Goal: Transaction & Acquisition: Purchase product/service

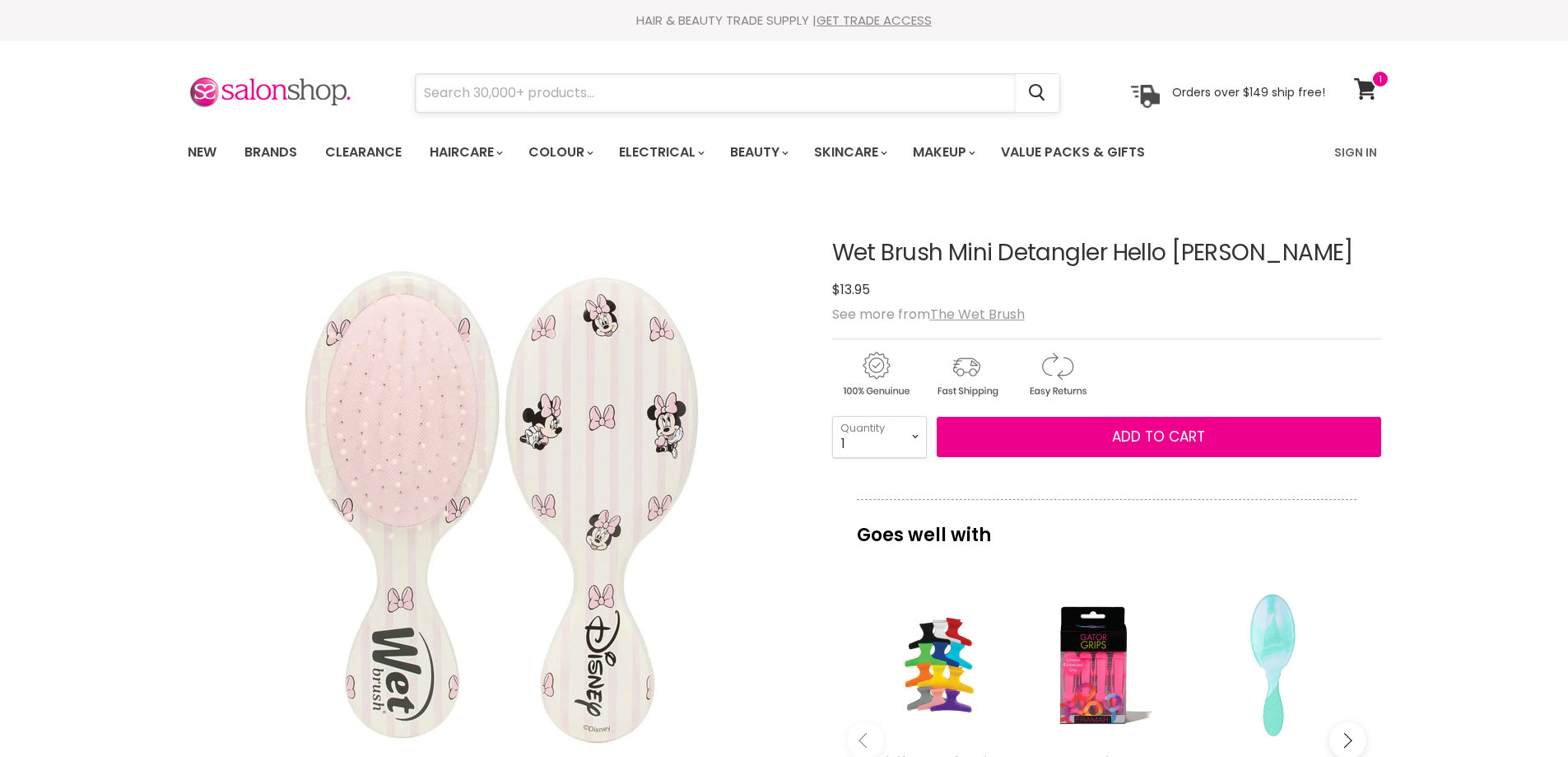
drag, startPoint x: 0, startPoint y: 0, endPoint x: 617, endPoint y: 102, distance: 625.4
click at [617, 102] on input "Search" at bounding box center [716, 93] width 600 height 38
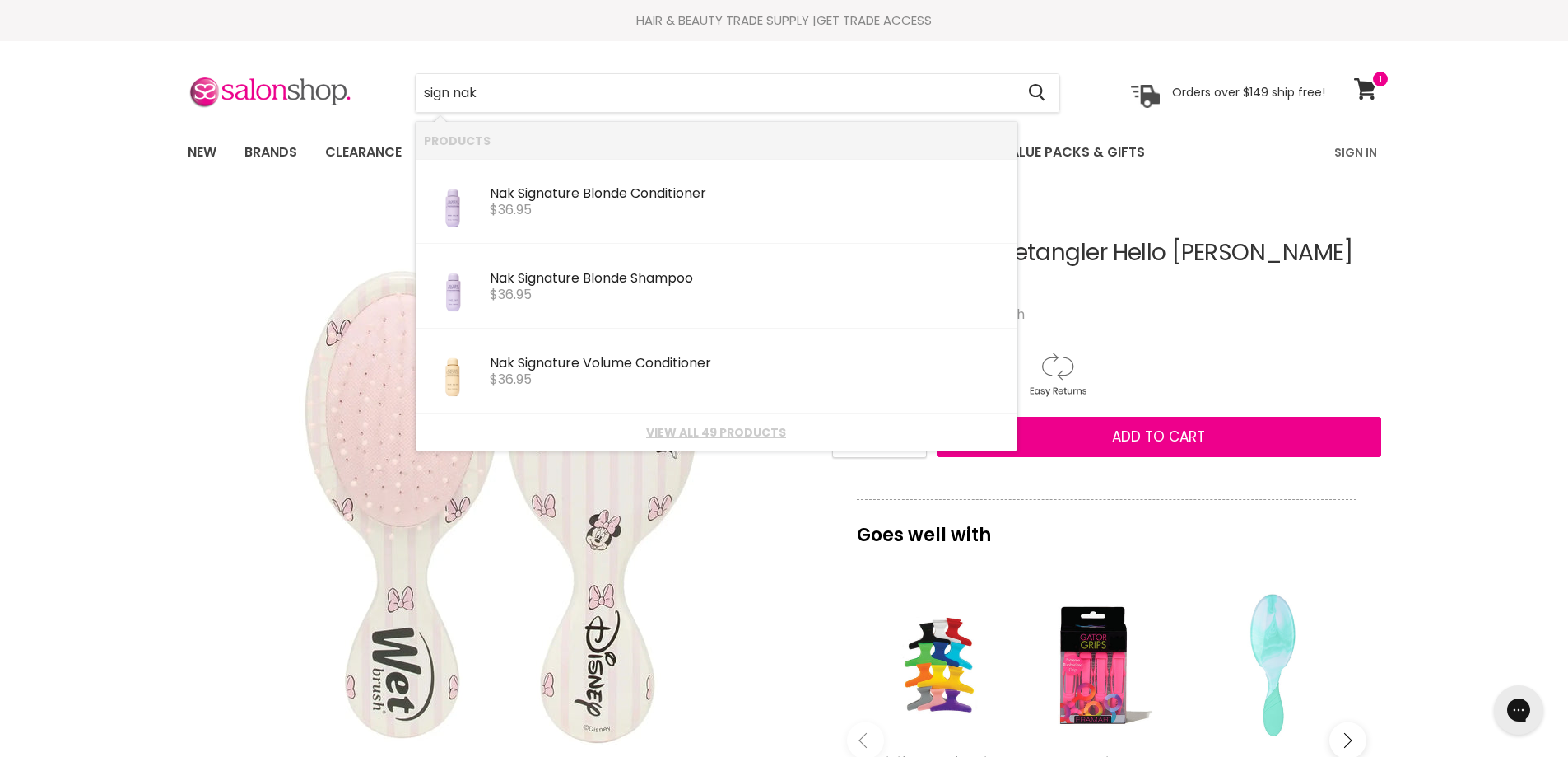
click at [307, 20] on div "HAIR & BEAUTY TRADE SUPPLY | GET TRADE ACCESS" at bounding box center [784, 20] width 1235 height 16
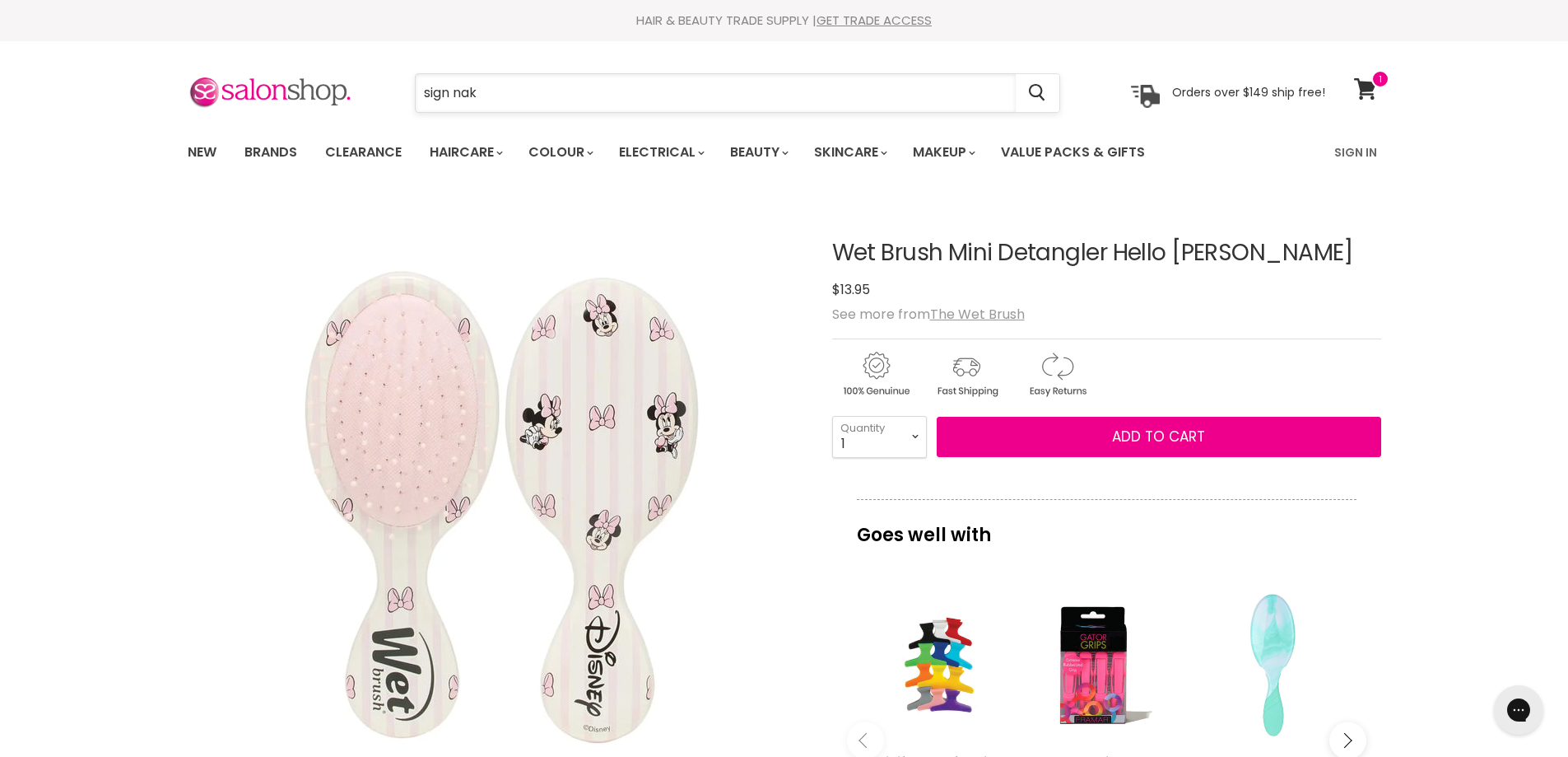
click at [549, 96] on input "sign nak" at bounding box center [716, 93] width 600 height 38
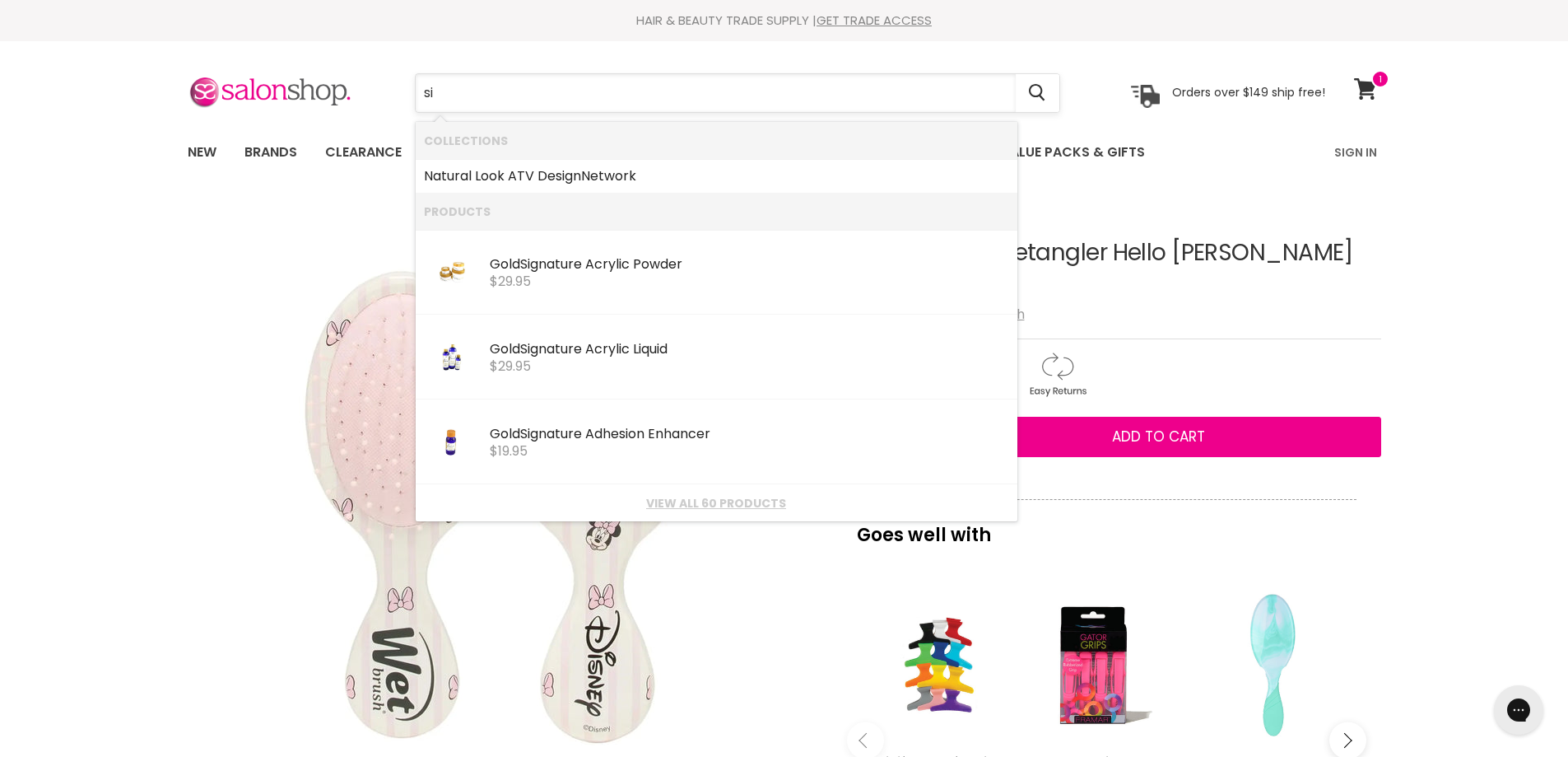
type input "s"
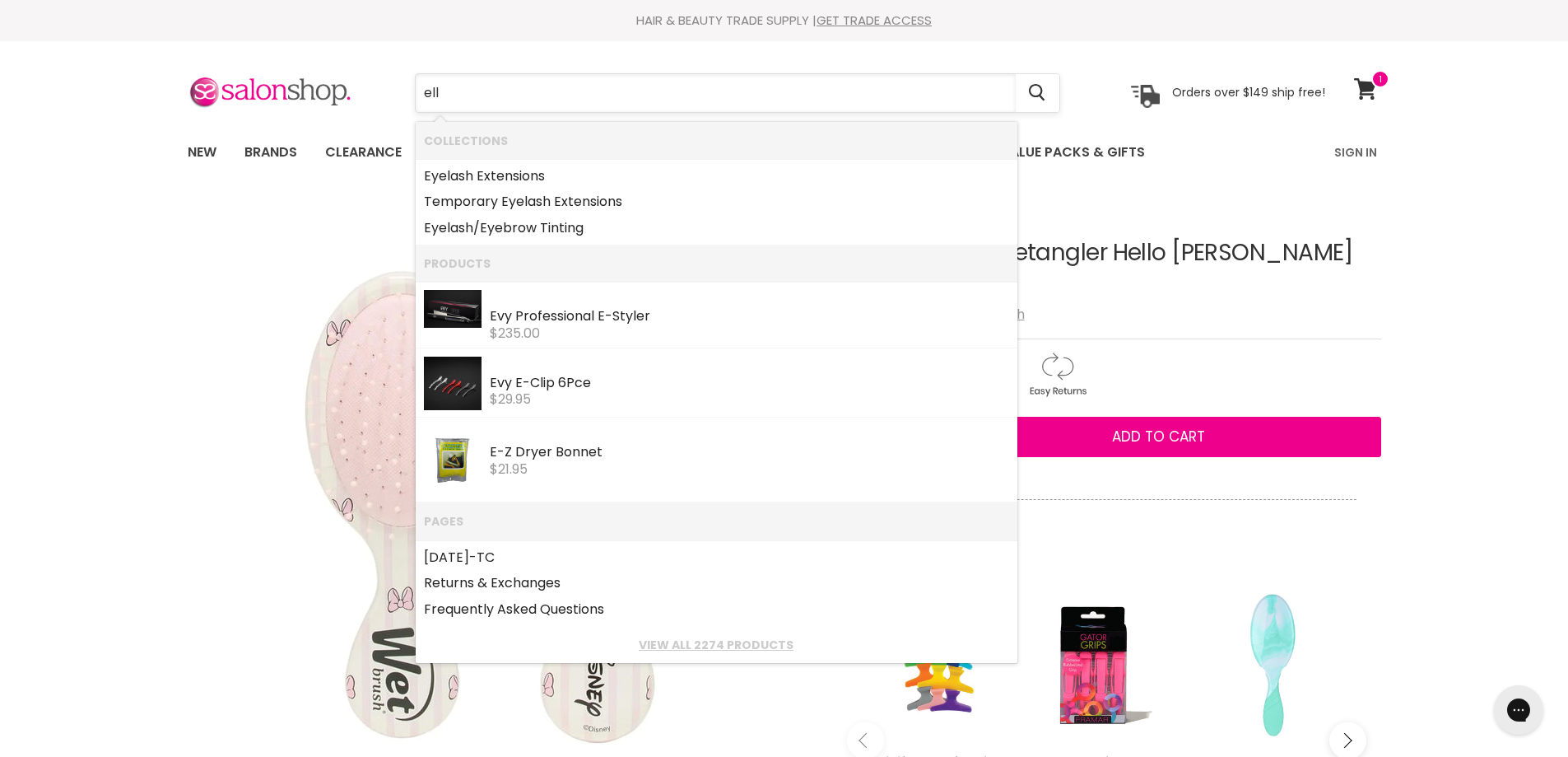
type input "elle"
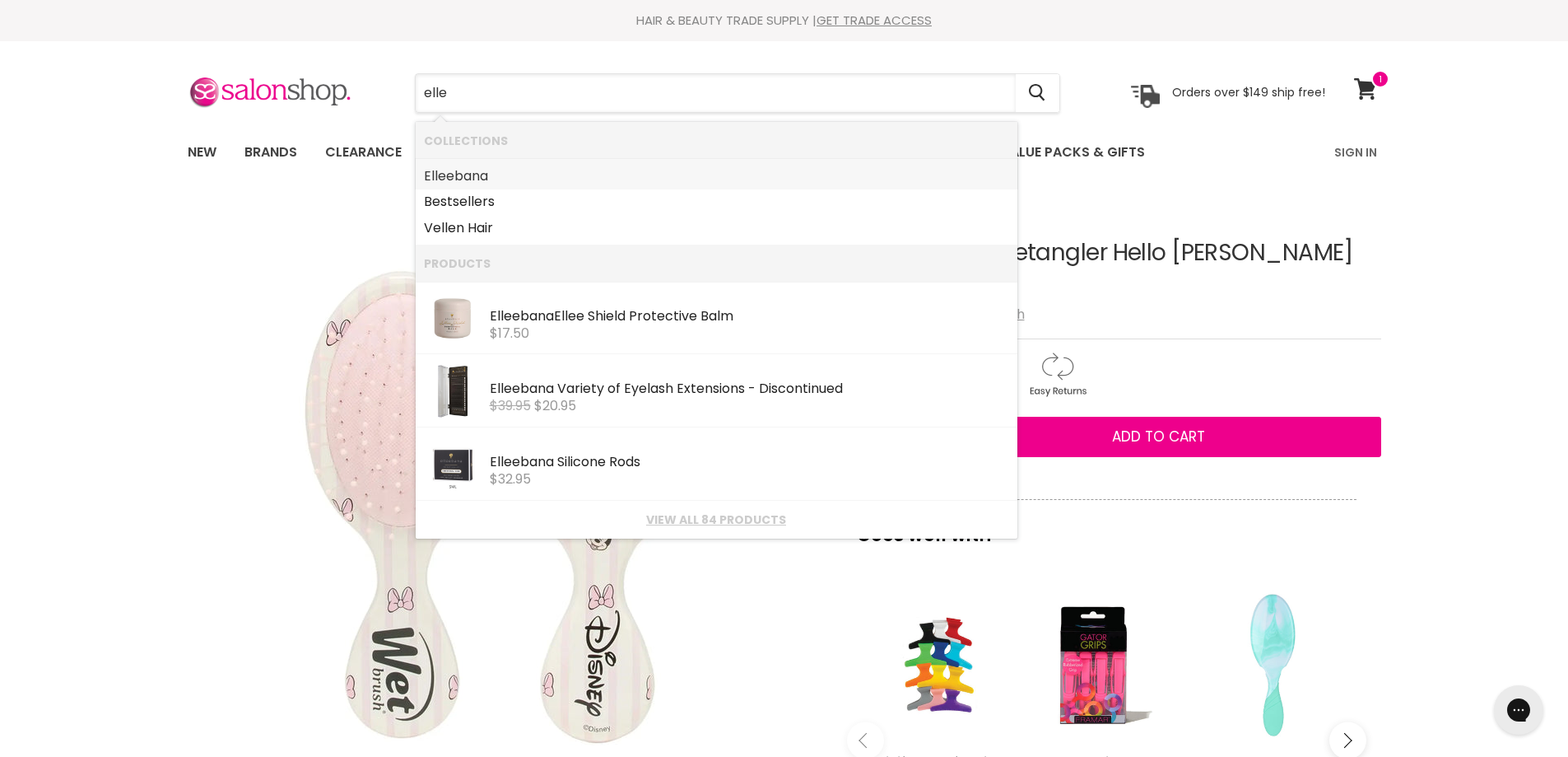
click at [459, 174] on link "Elle ebana" at bounding box center [716, 175] width 585 height 26
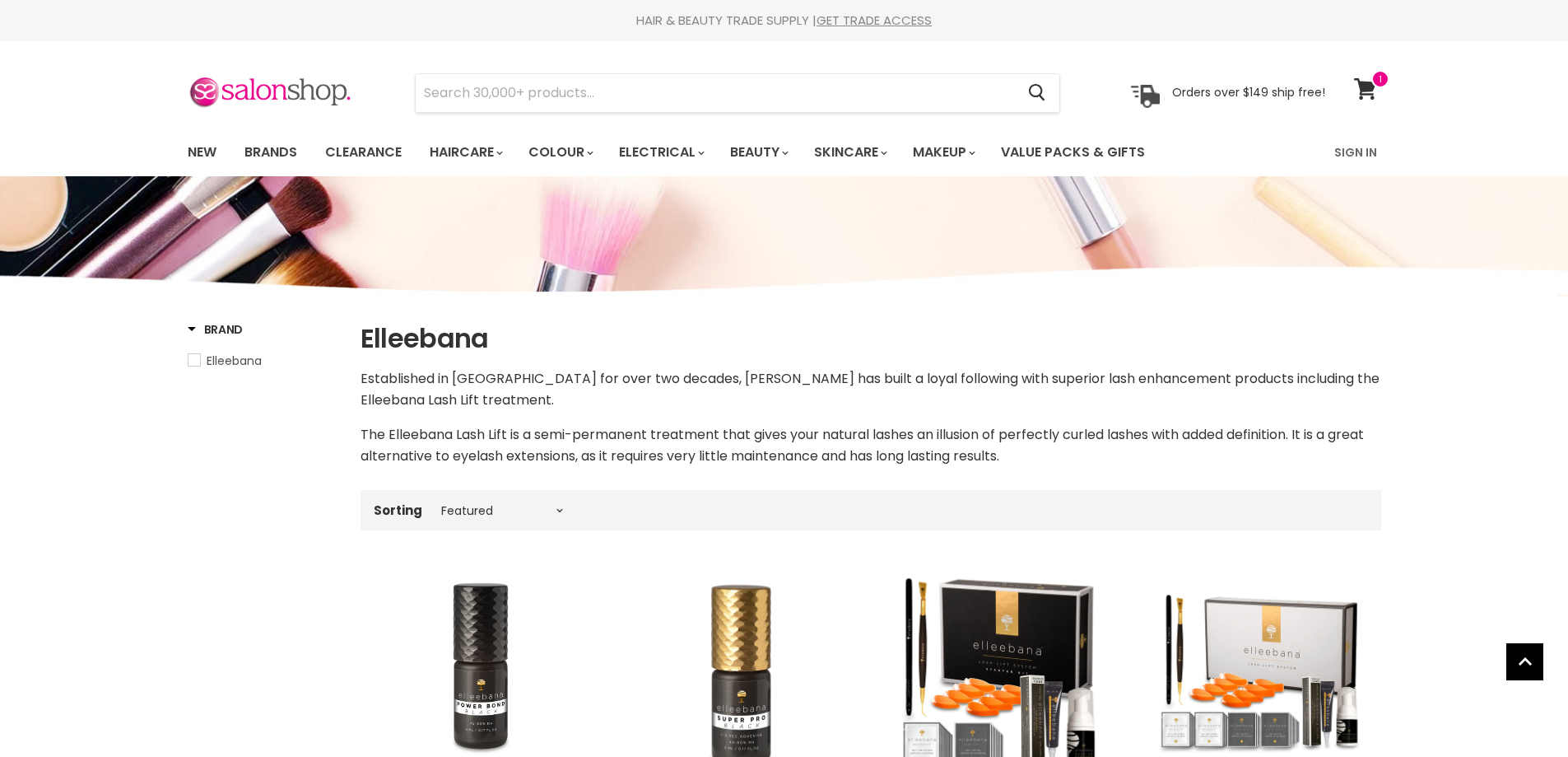
select select "manual"
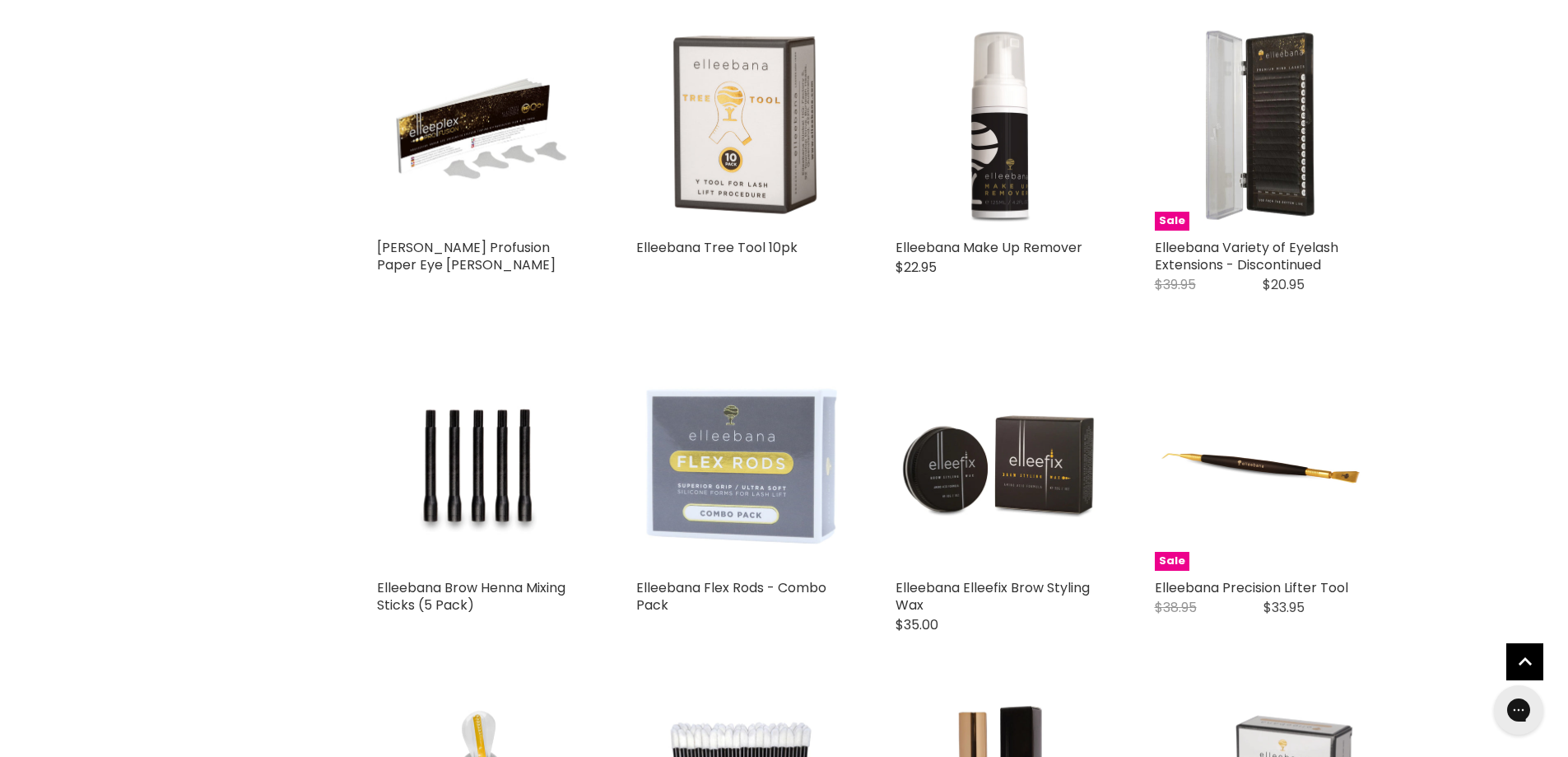
scroll to position [3456, 0]
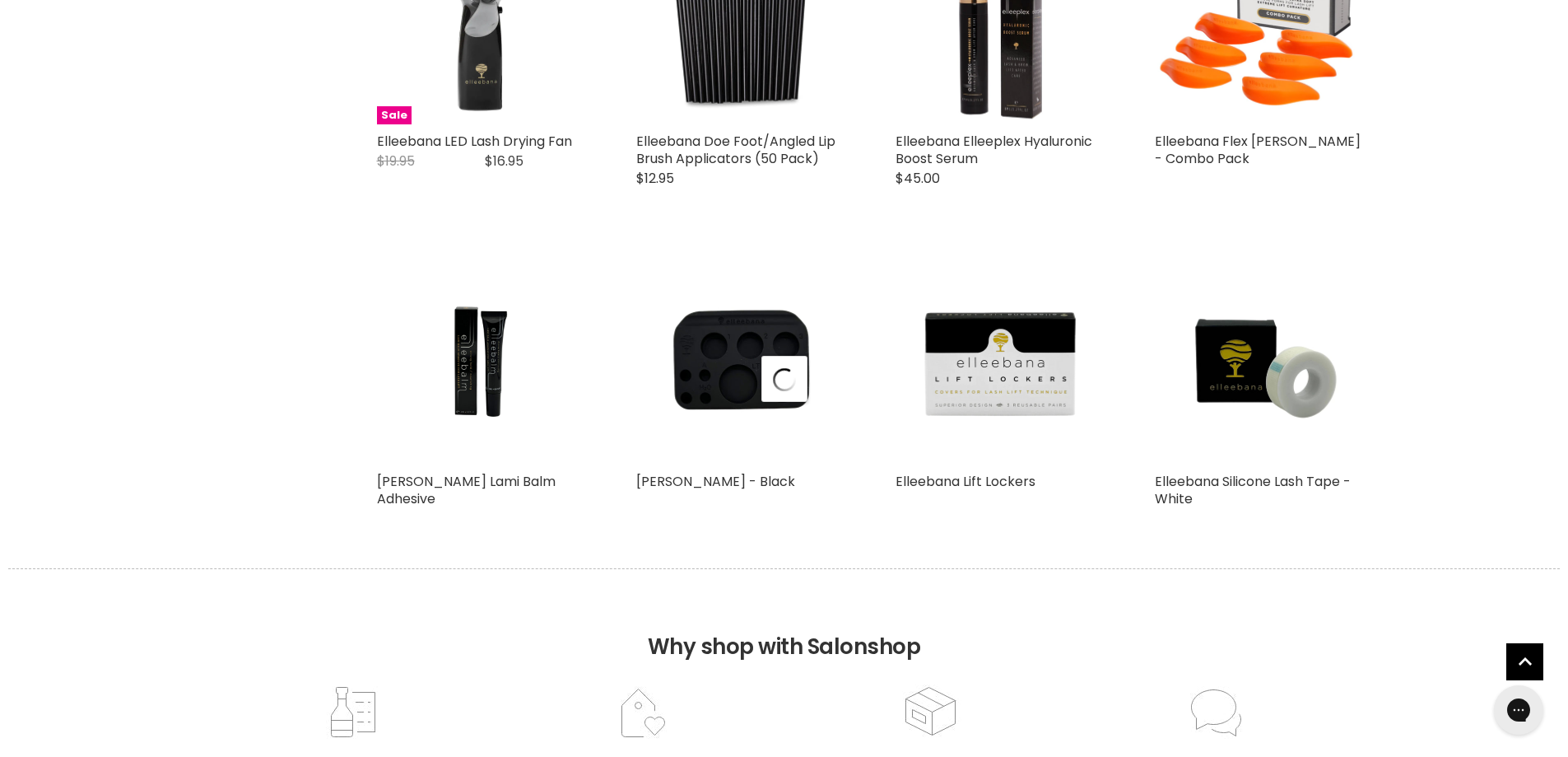
select select "manual"
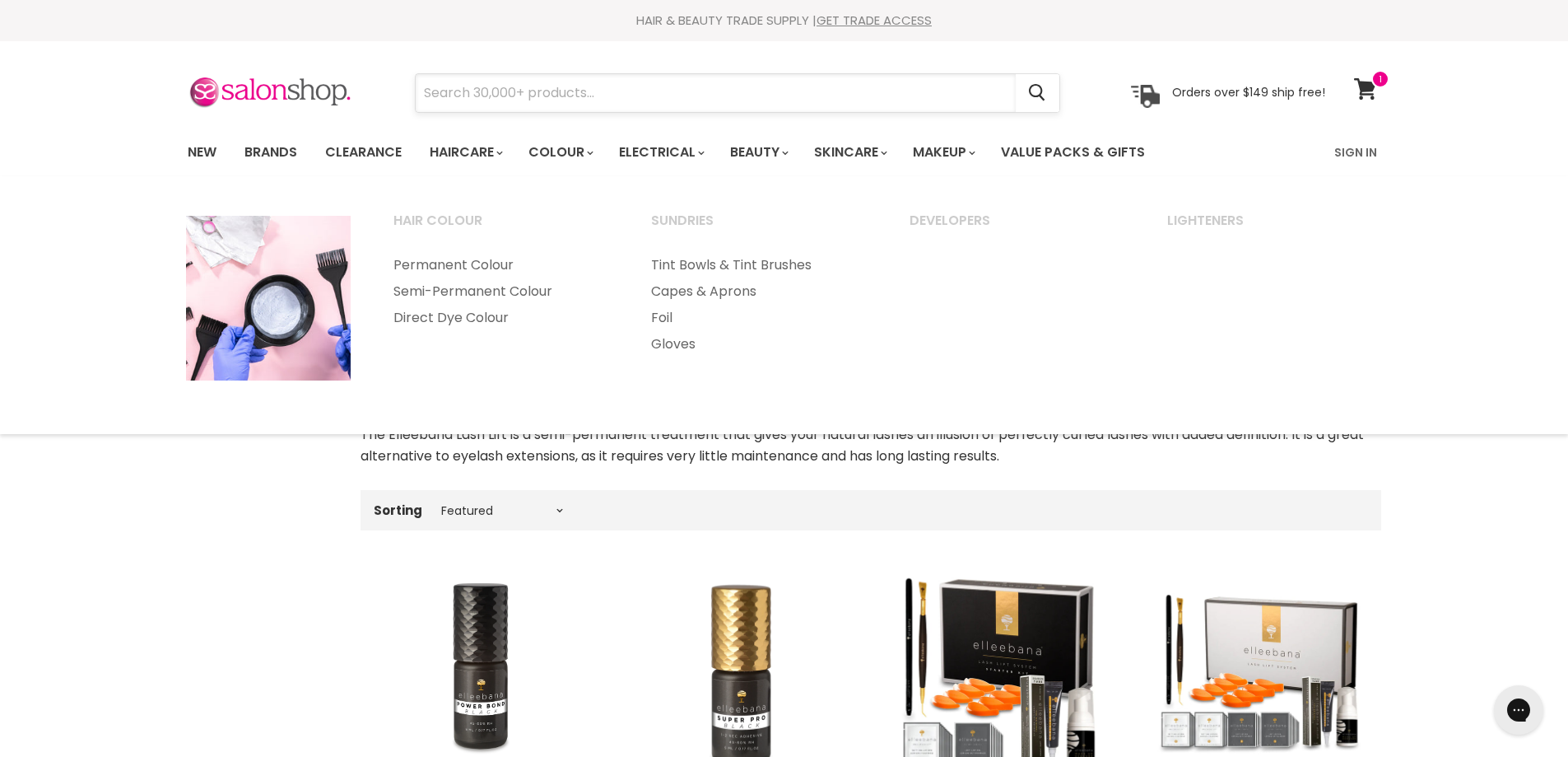
click at [543, 93] on input "Search" at bounding box center [716, 93] width 600 height 38
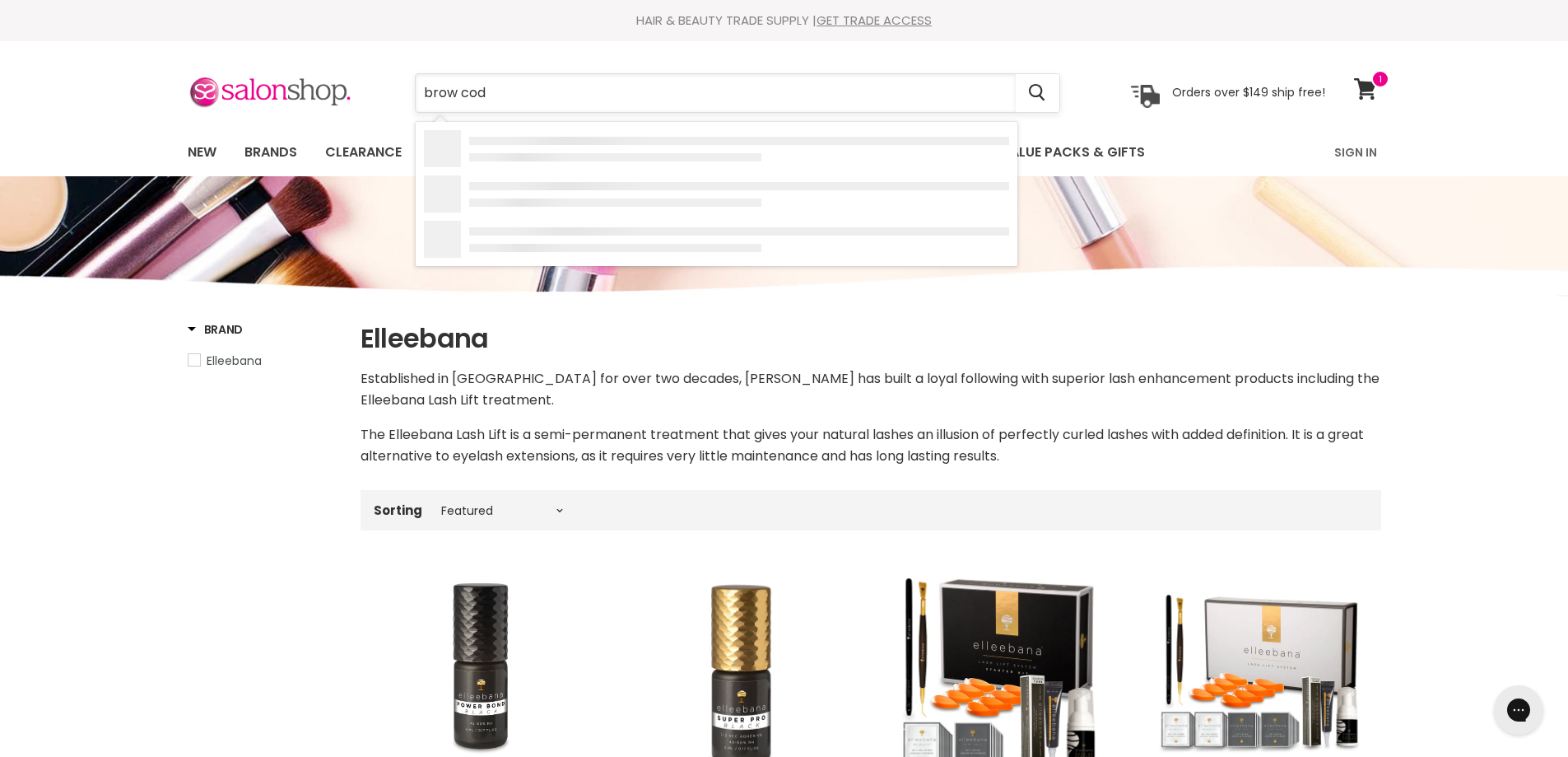
type input "brow code"
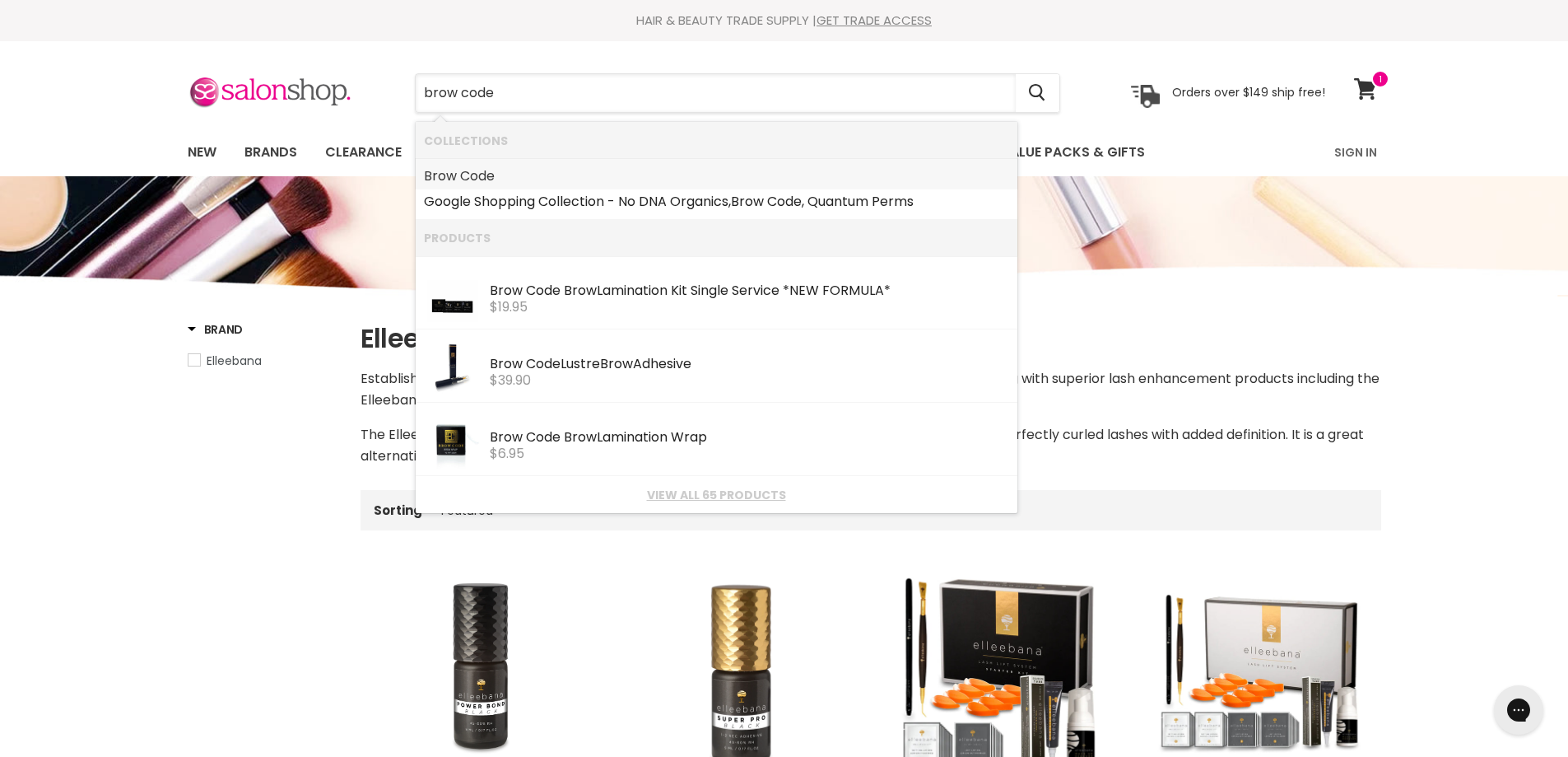
click at [470, 167] on b "Code" at bounding box center [477, 176] width 34 height 19
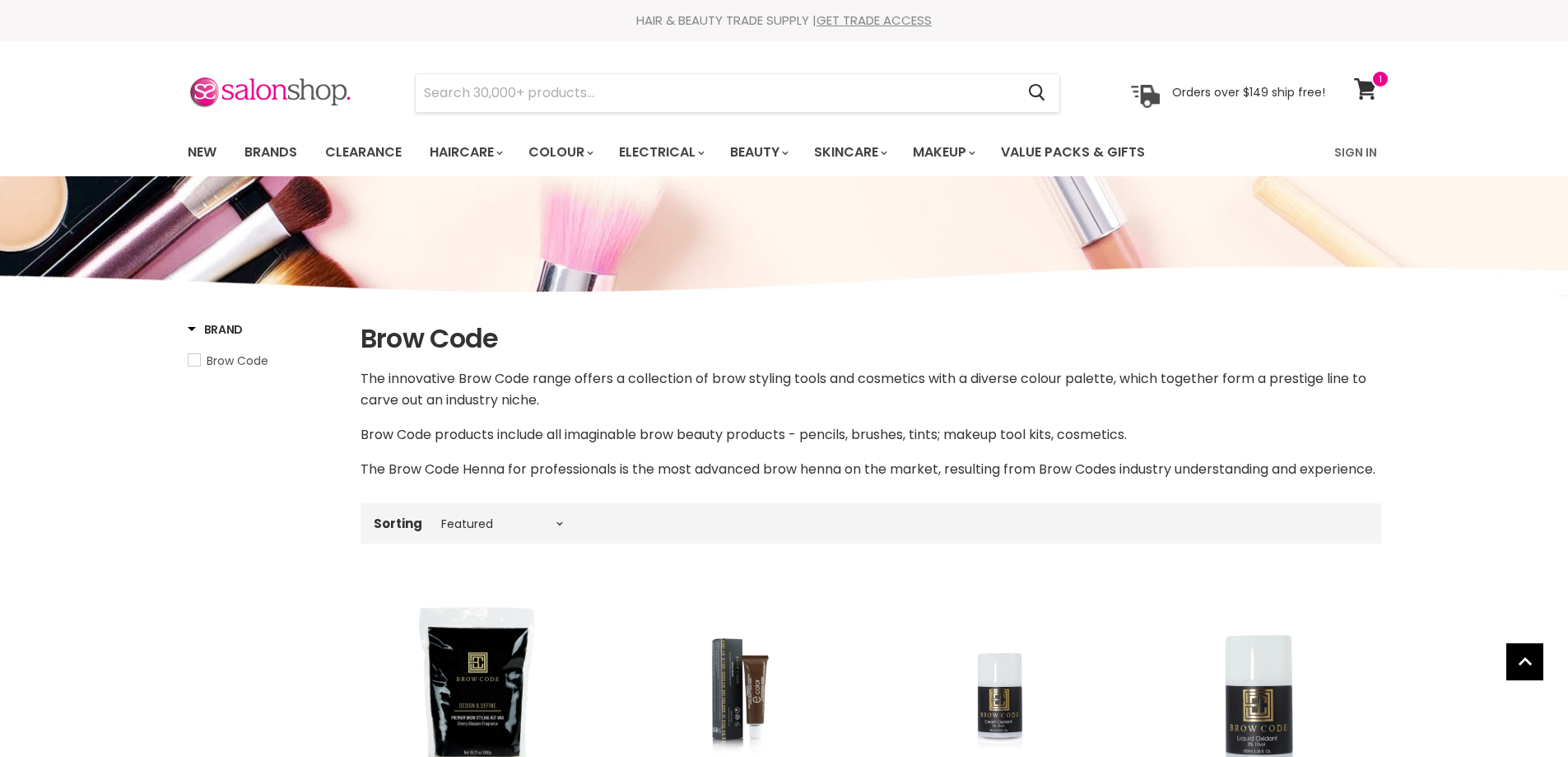
select select "manual"
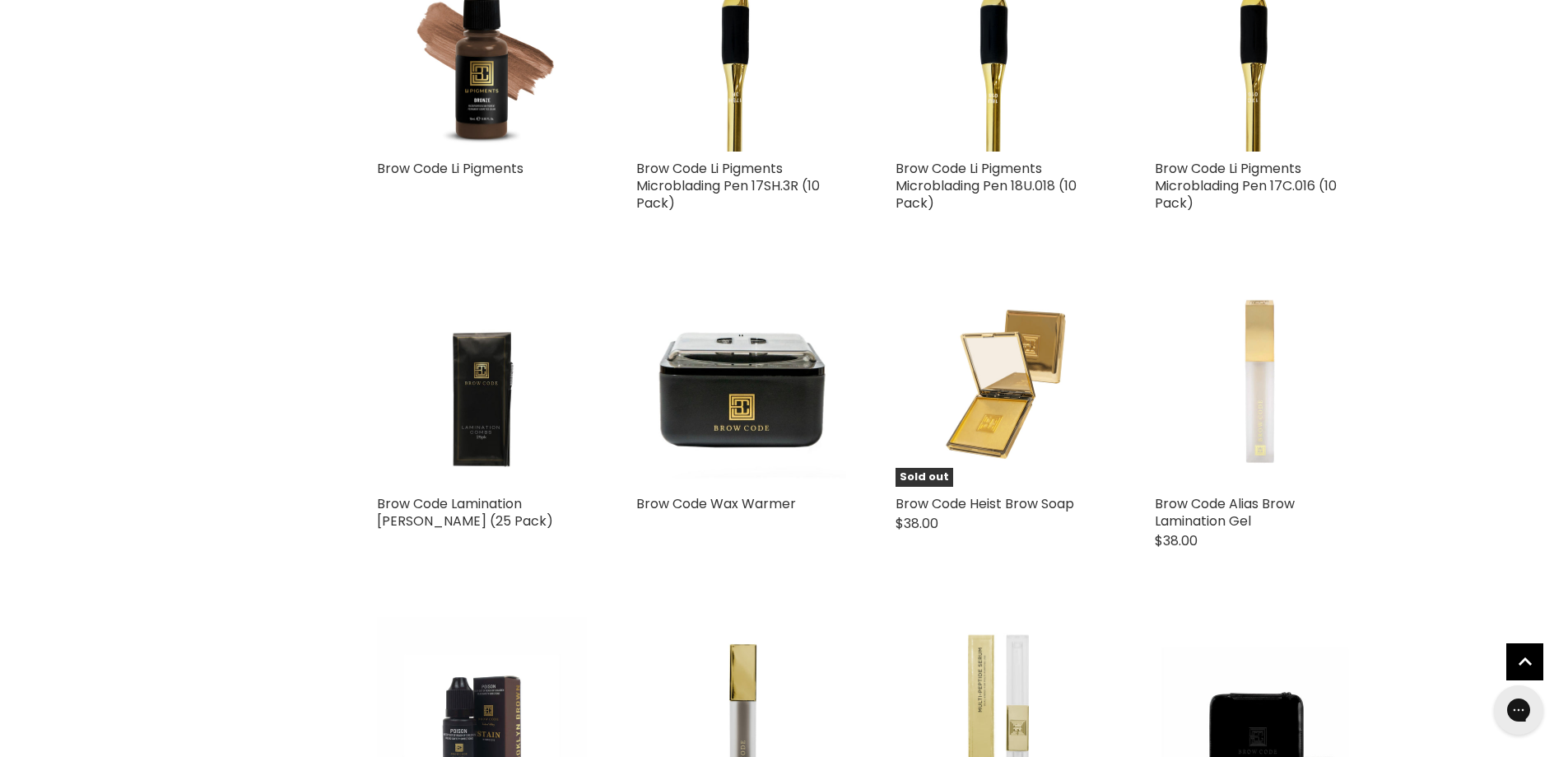
scroll to position [3128, 0]
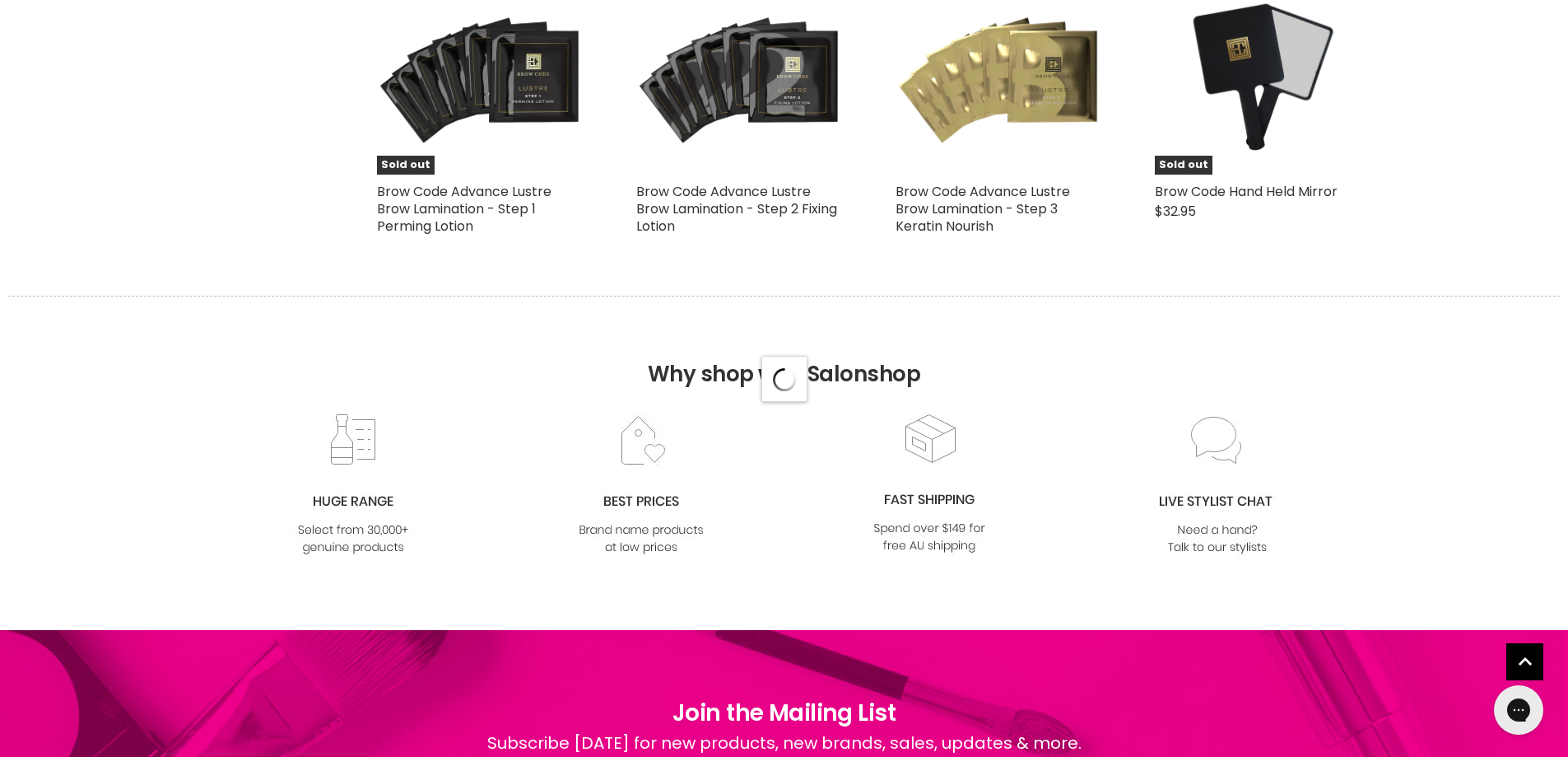
select select "manual"
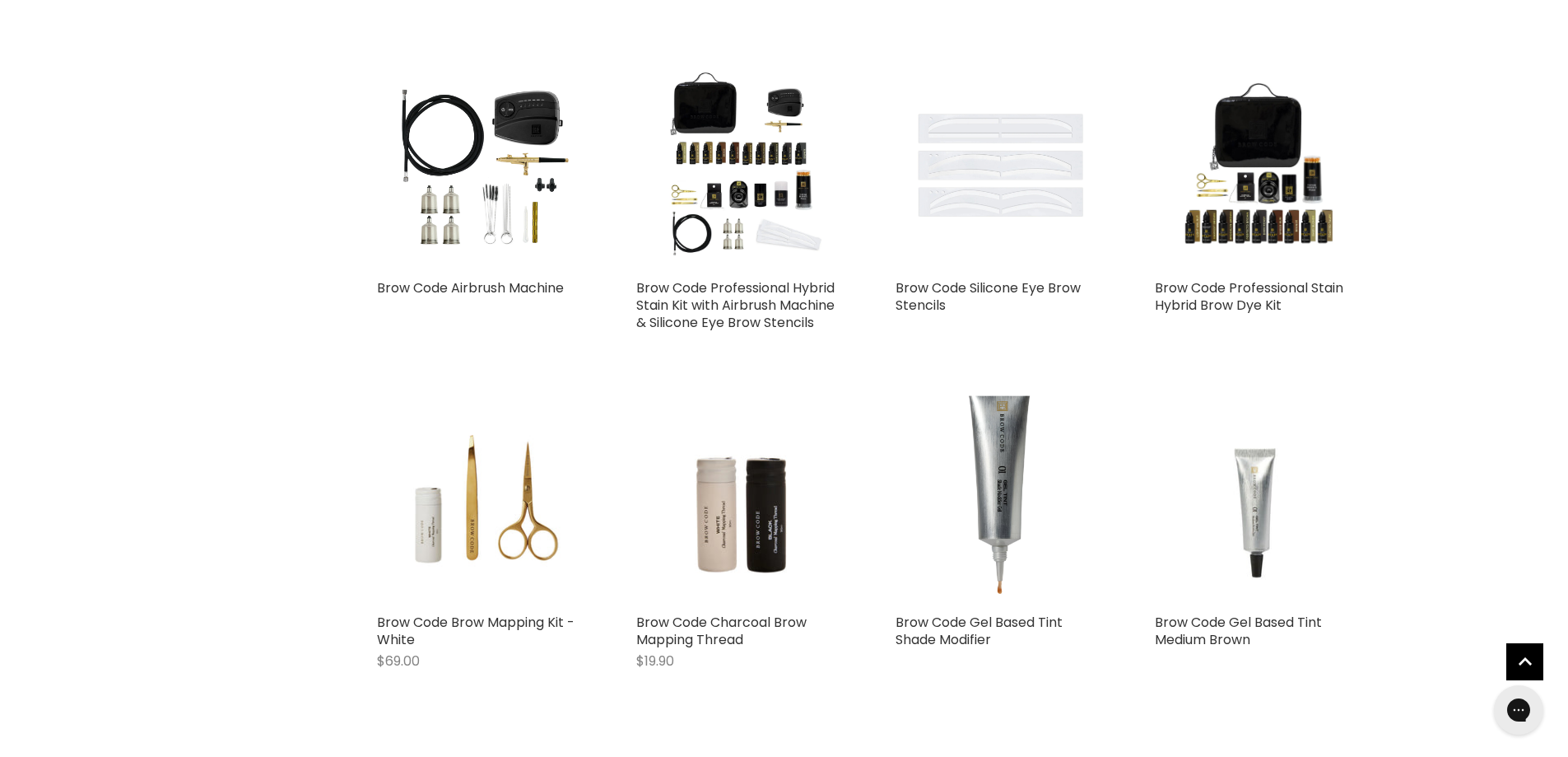
scroll to position [4691, 0]
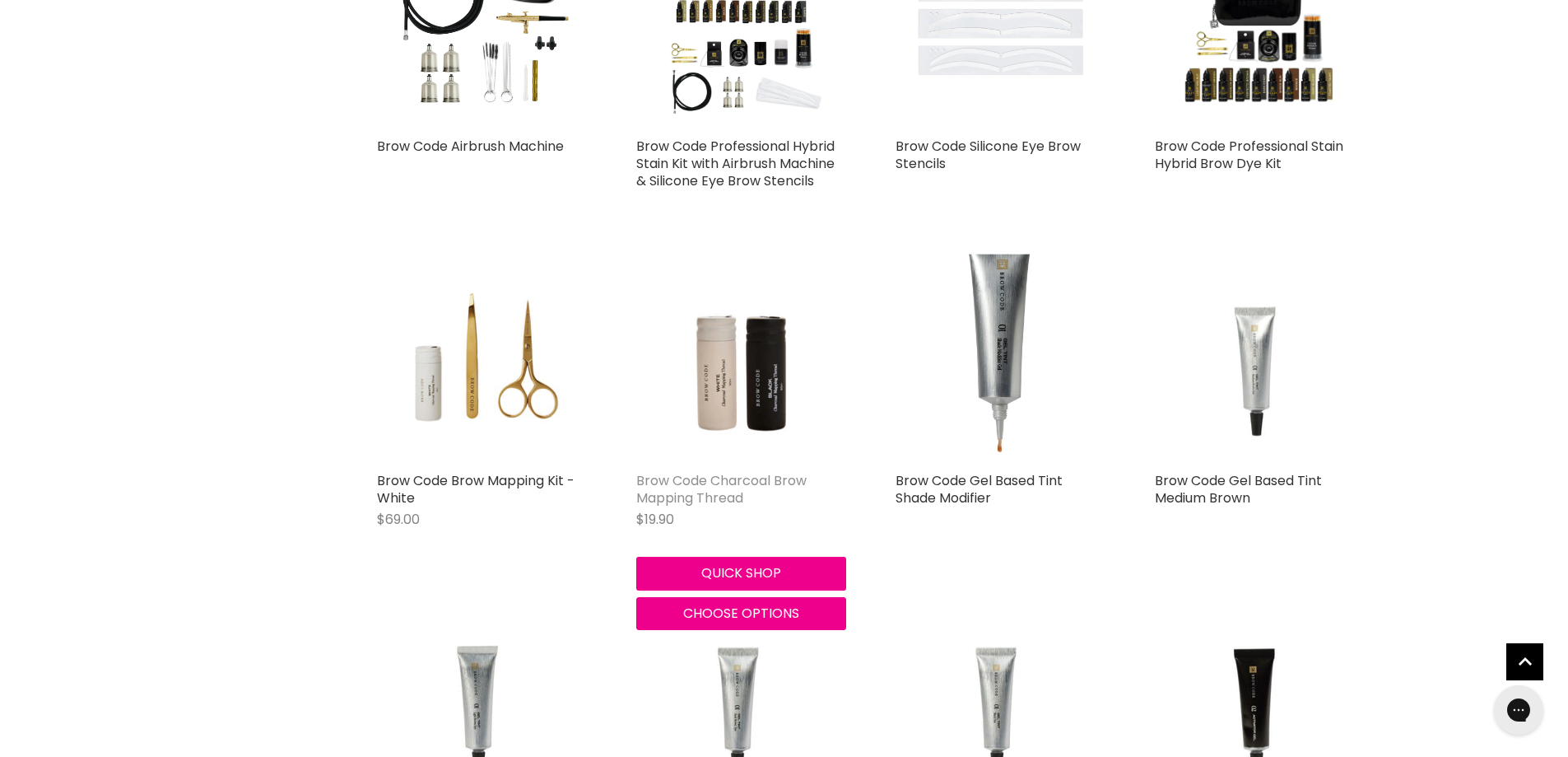
click at [741, 507] on link "Brow Code Charcoal Brow Mapping Thread" at bounding box center [721, 489] width 170 height 36
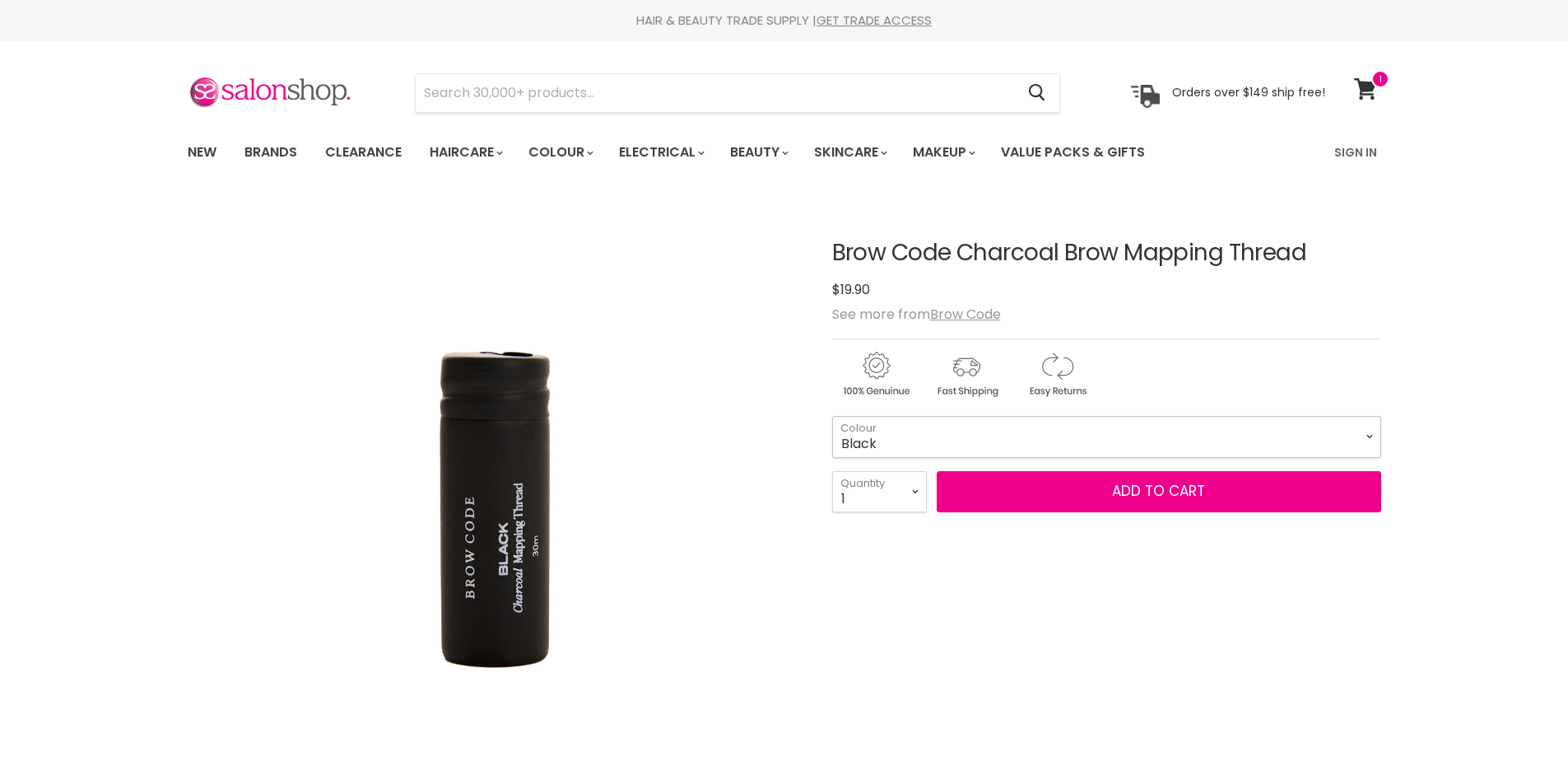
click at [1366, 436] on select "Black White" at bounding box center [1106, 436] width 549 height 41
drag, startPoint x: 815, startPoint y: 490, endPoint x: 826, endPoint y: 491, distance: 11.0
click at [821, 490] on article "Click or scroll to zoom Tap or pinch to zoom Click or scroll to zoom" at bounding box center [784, 720] width 1193 height 1041
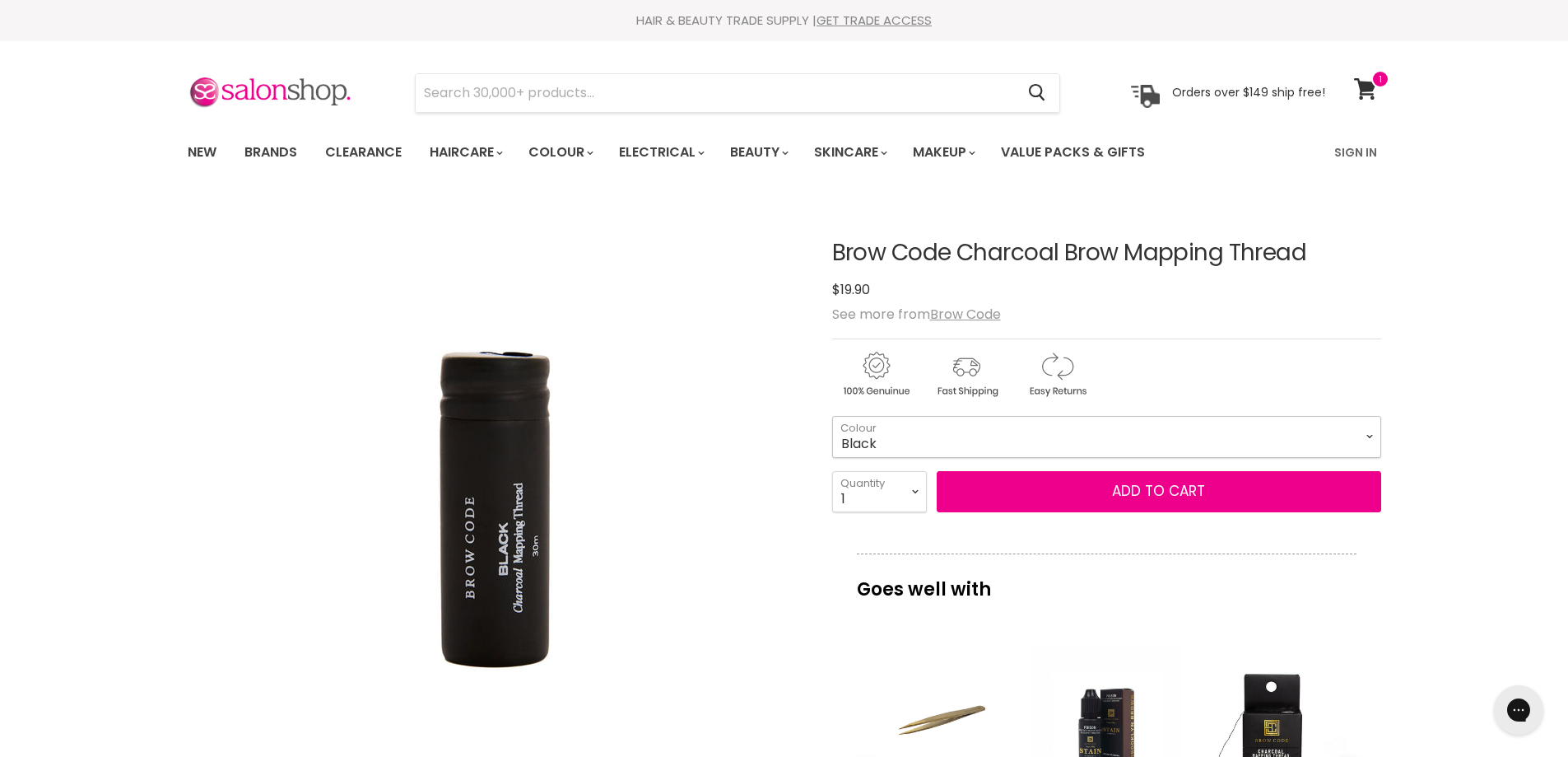
click at [1369, 435] on select "Black White" at bounding box center [1106, 436] width 549 height 41
click at [832, 416] on select "Black White" at bounding box center [1106, 436] width 549 height 41
select select "White"
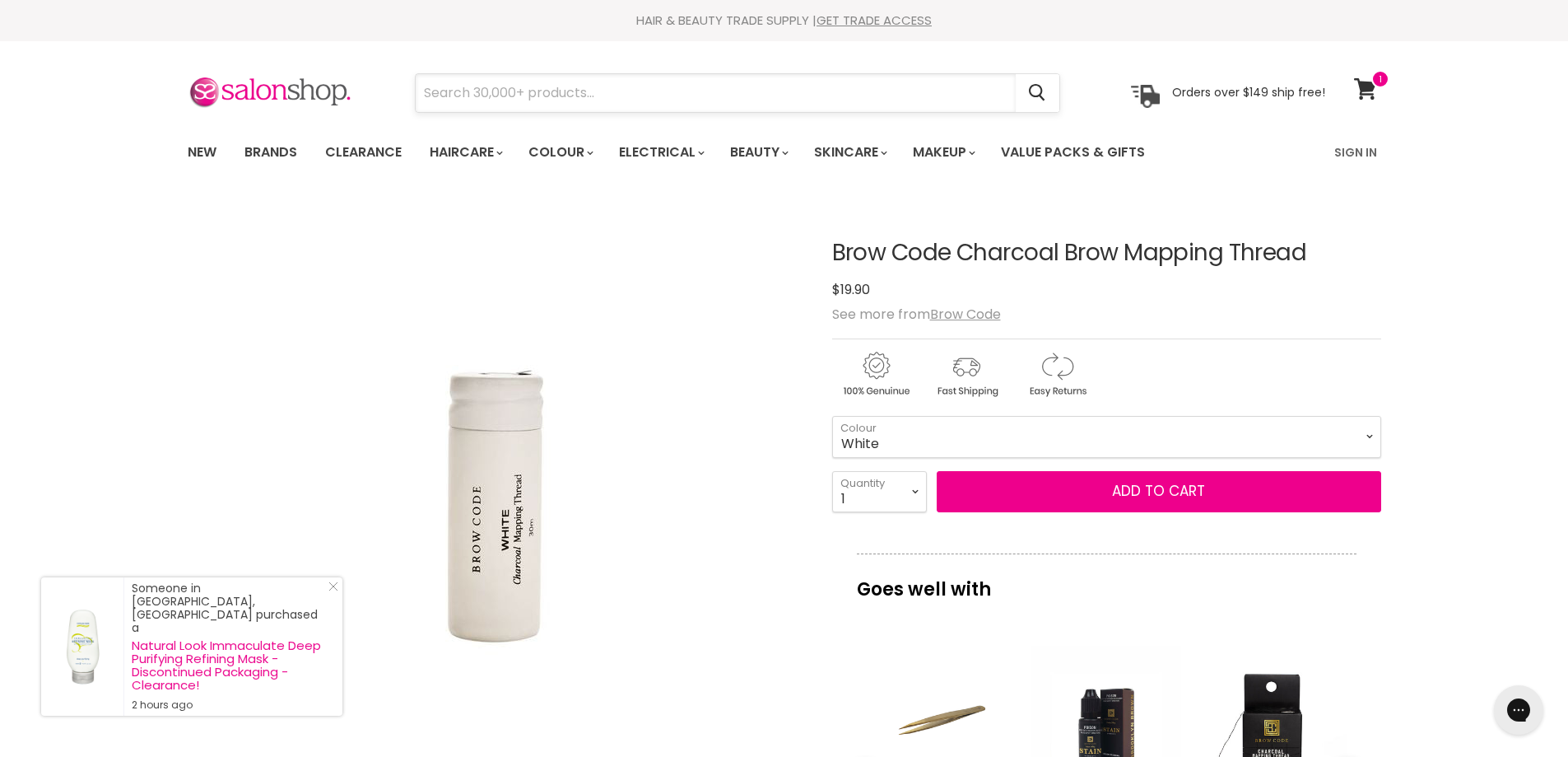
click at [647, 102] on input "Search" at bounding box center [716, 93] width 600 height 38
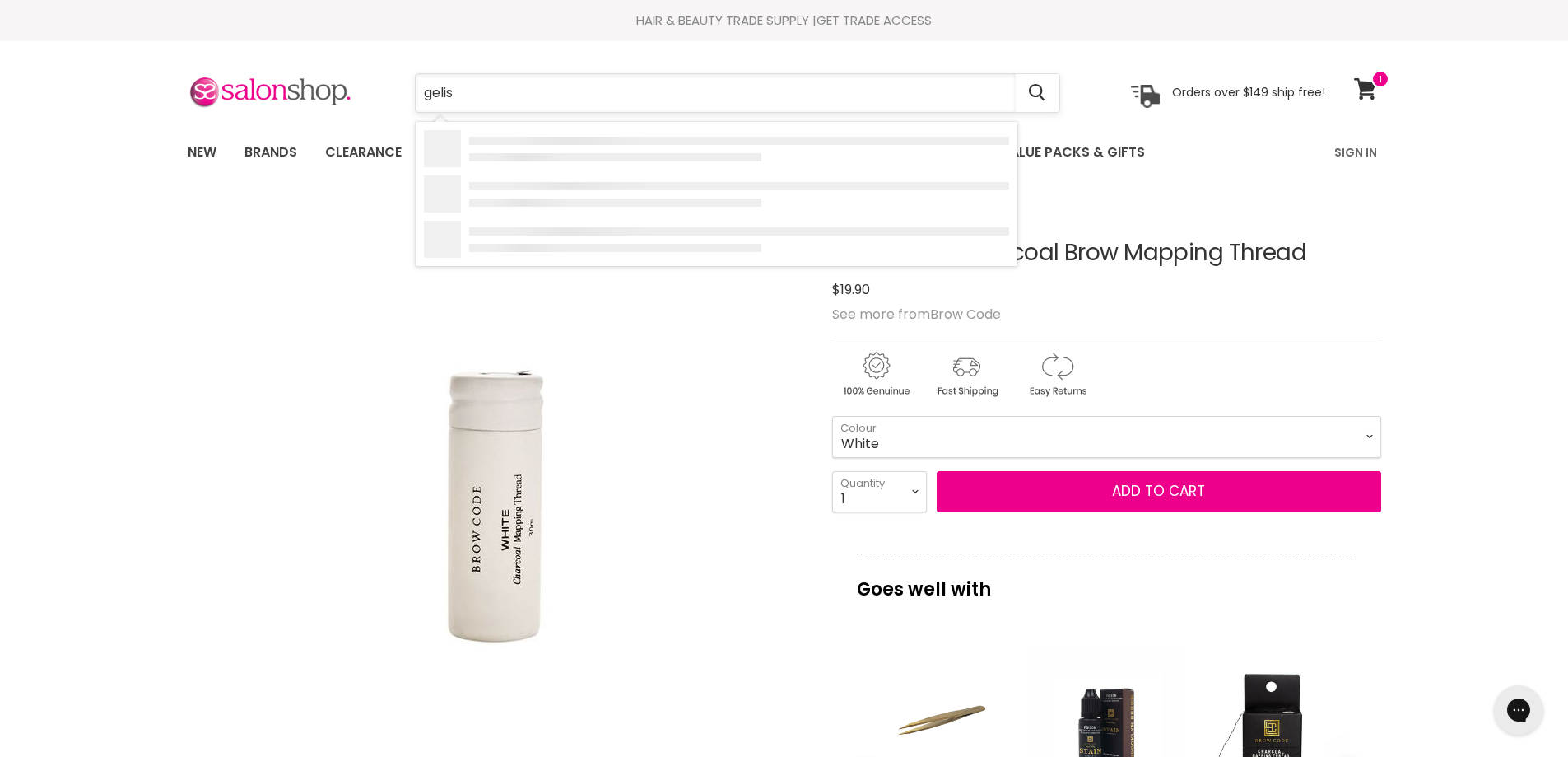
type input "gelish"
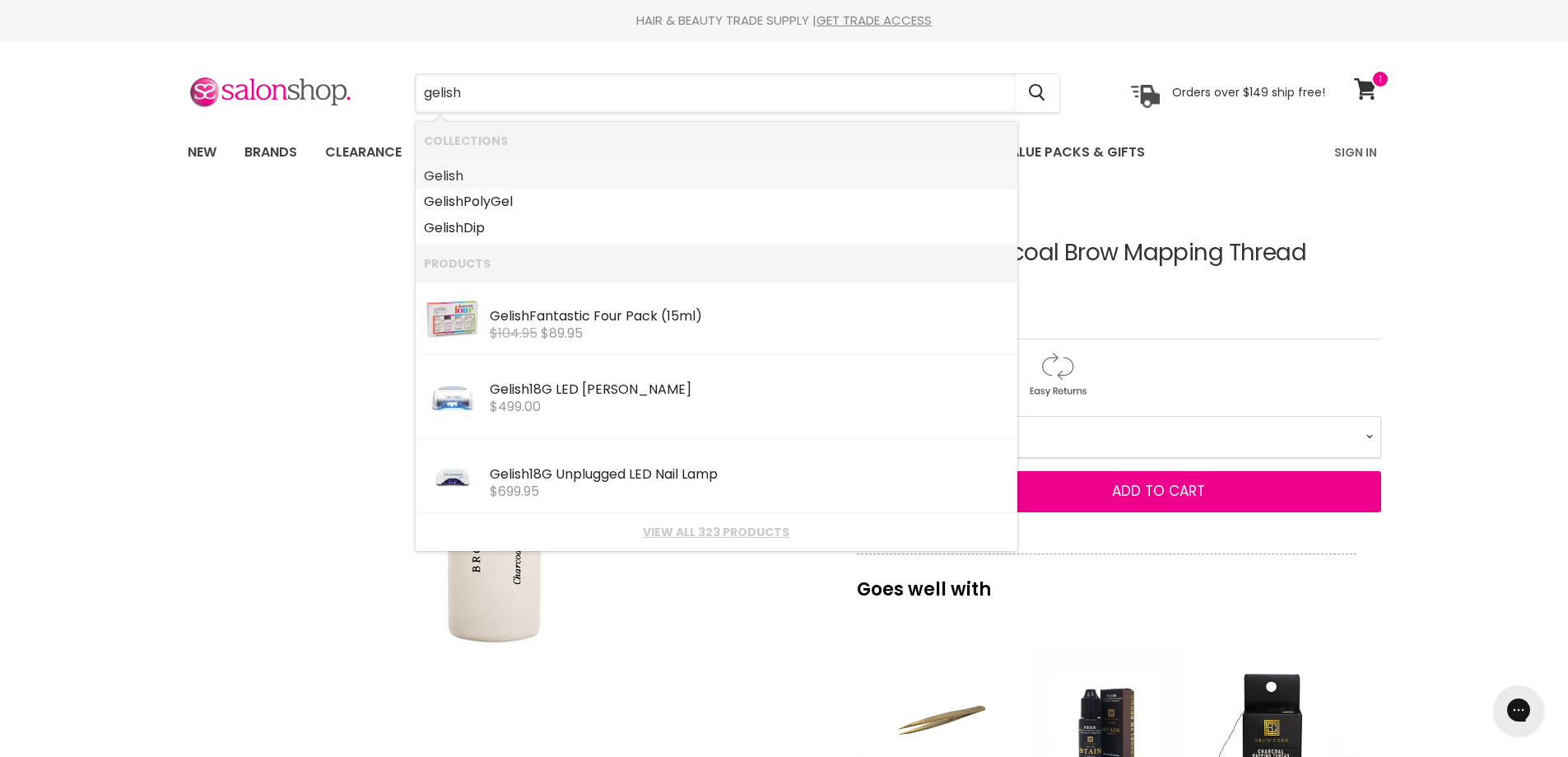
click at [463, 167] on b "Gelish" at bounding box center [443, 176] width 39 height 19
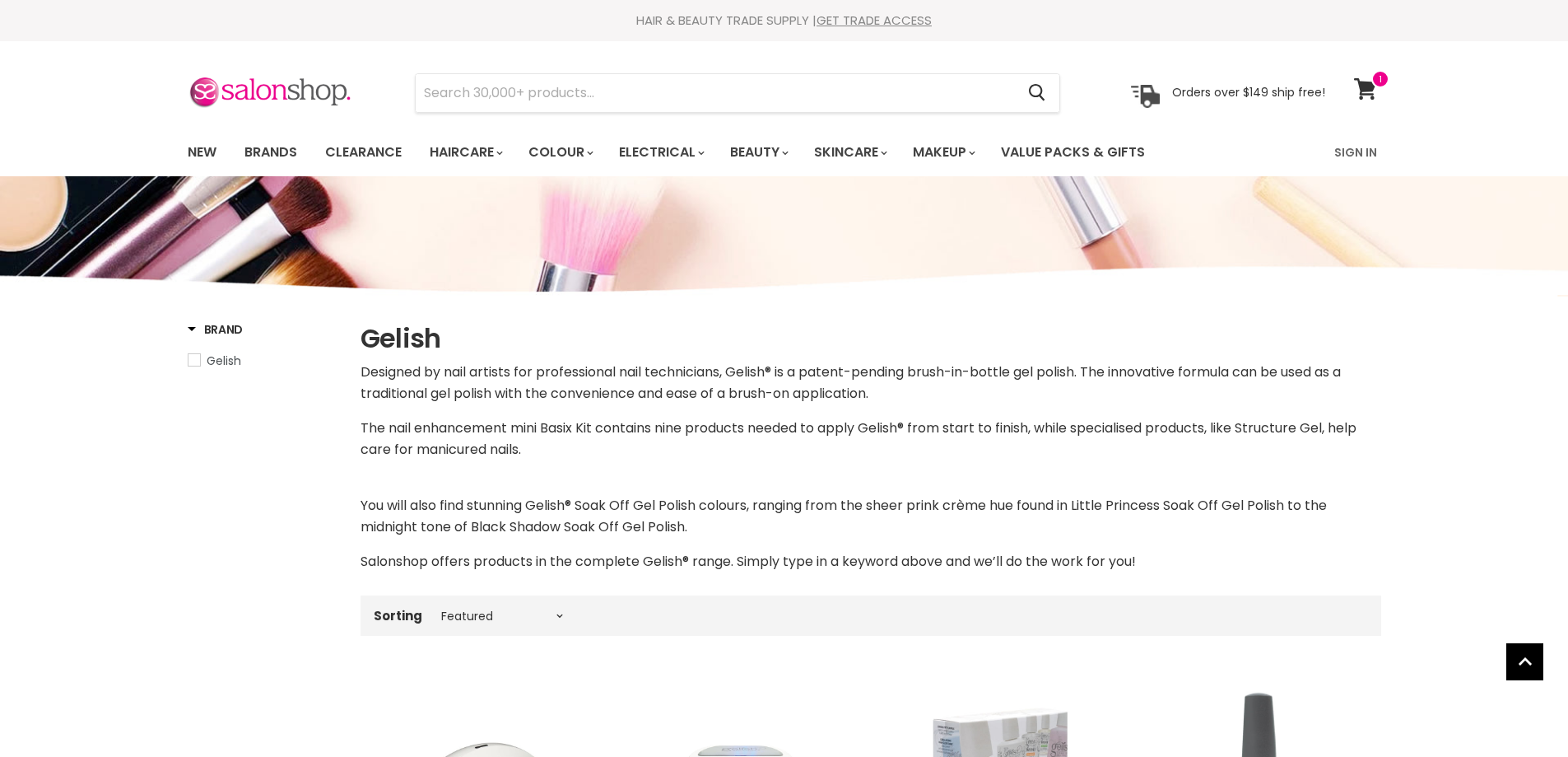
select select "manual"
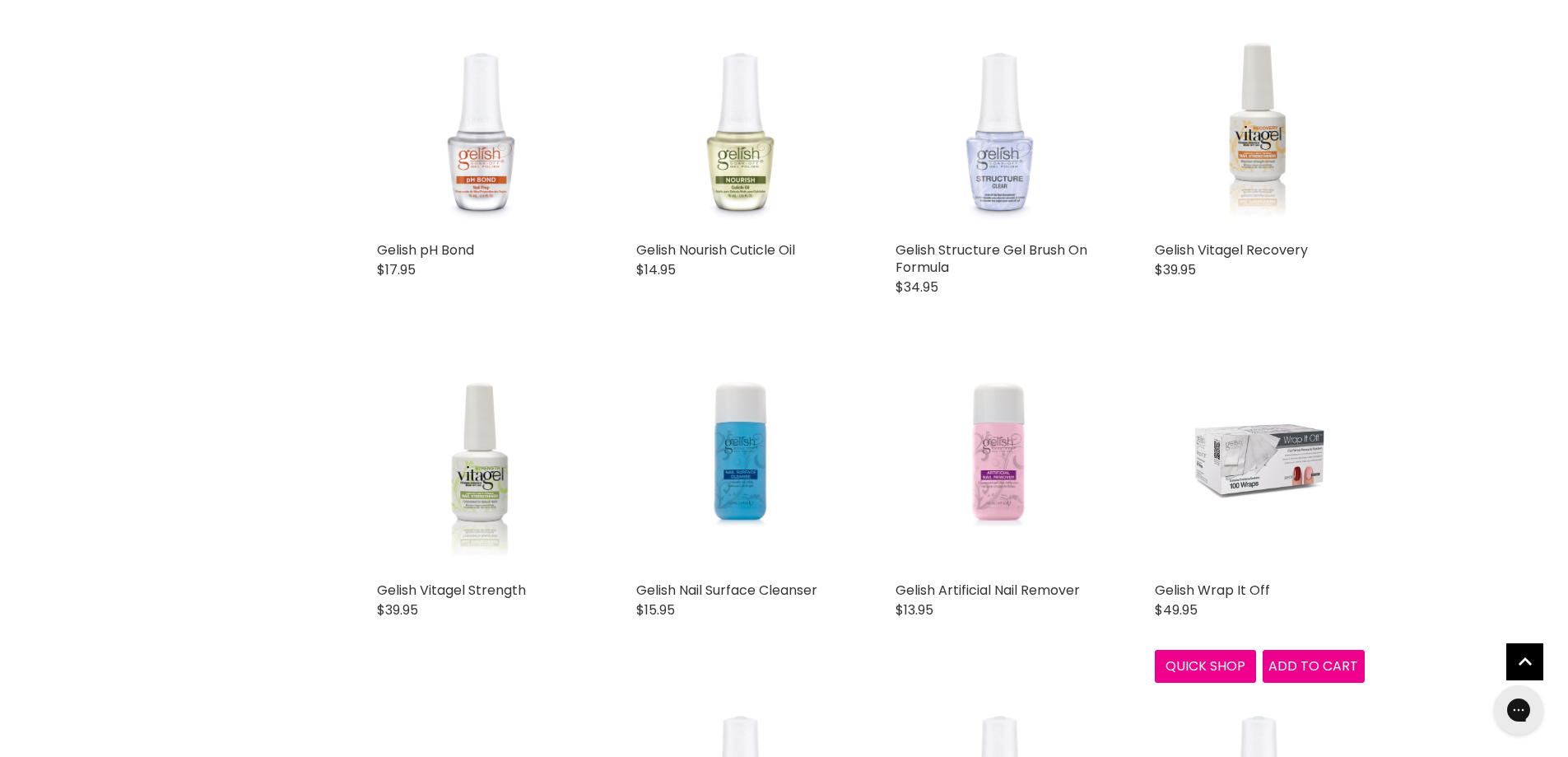
scroll to position [1316, 0]
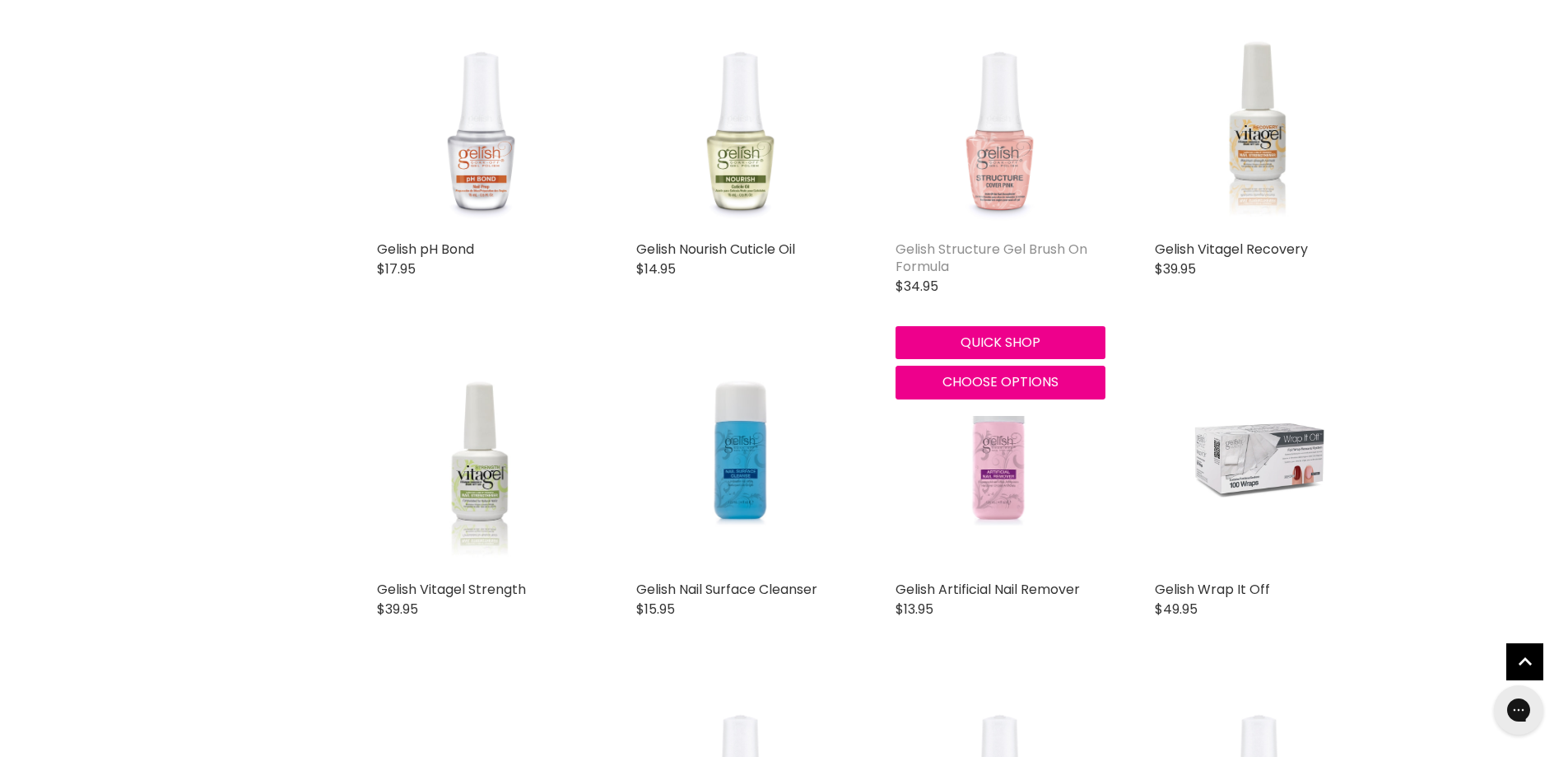
click at [956, 244] on link "Gelish Structure Gel Brush On Formula" at bounding box center [991, 258] width 192 height 36
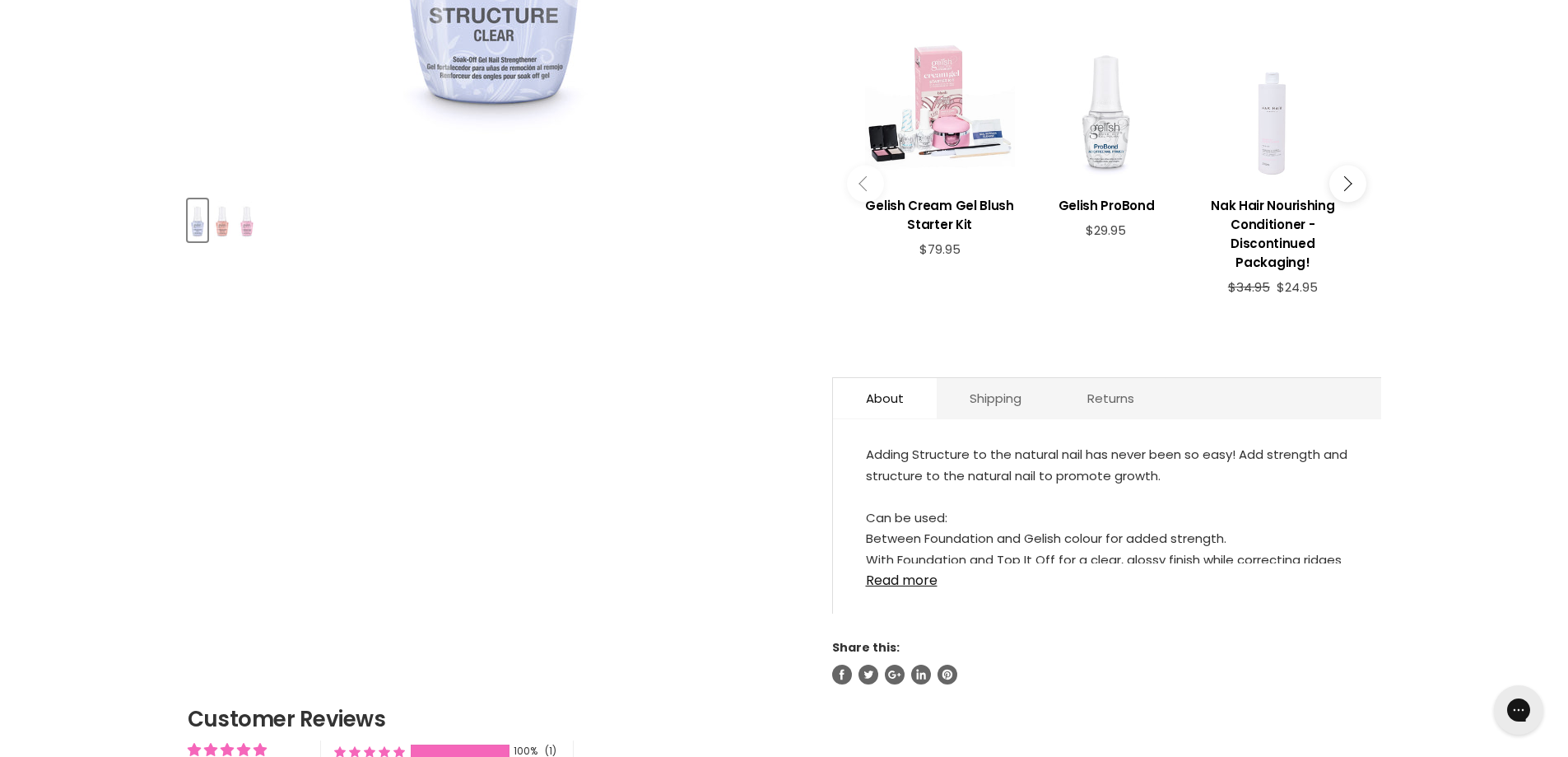
scroll to position [658, 0]
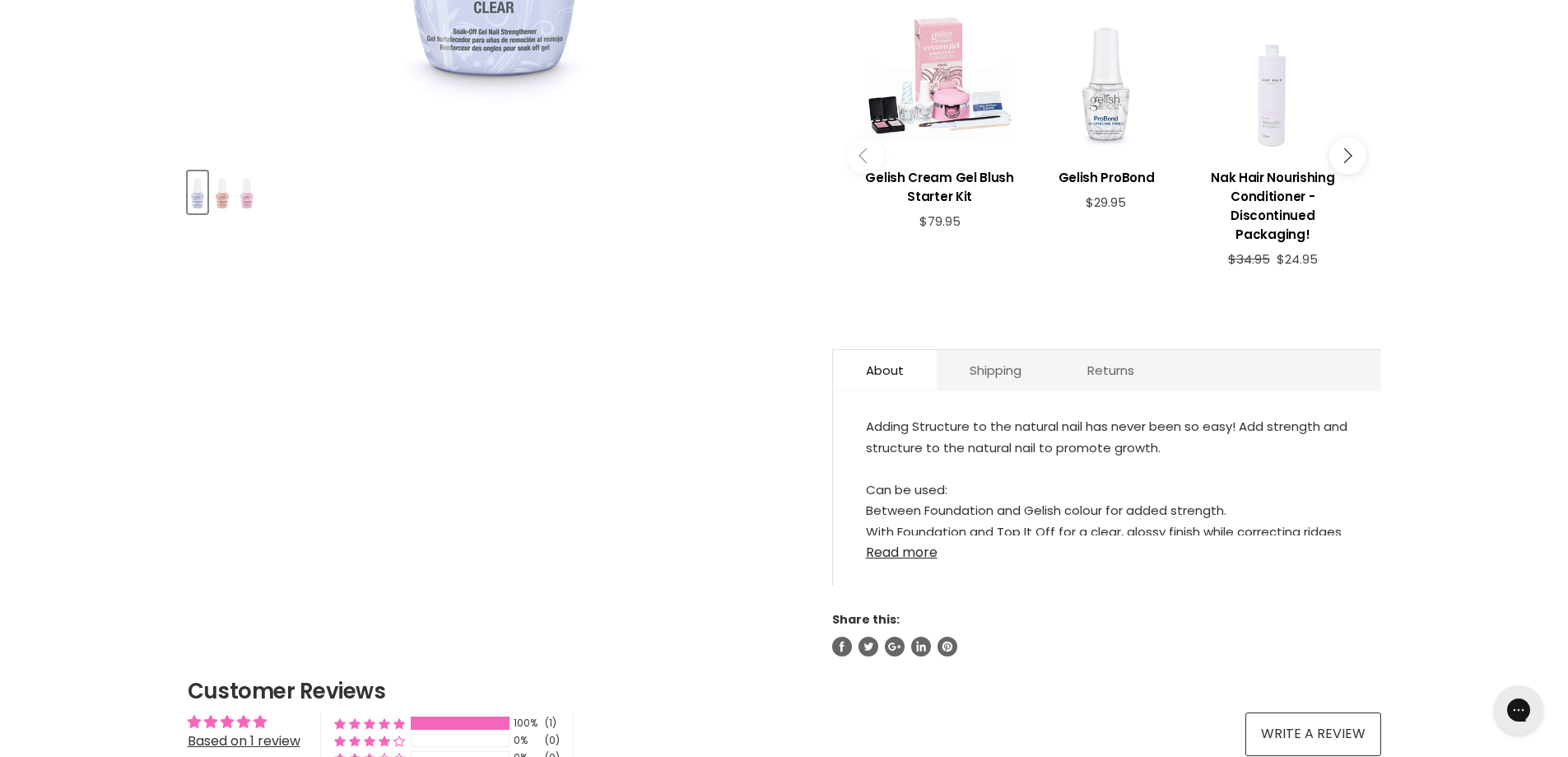
click at [876, 535] on link "Read more" at bounding box center [1106, 547] width 482 height 25
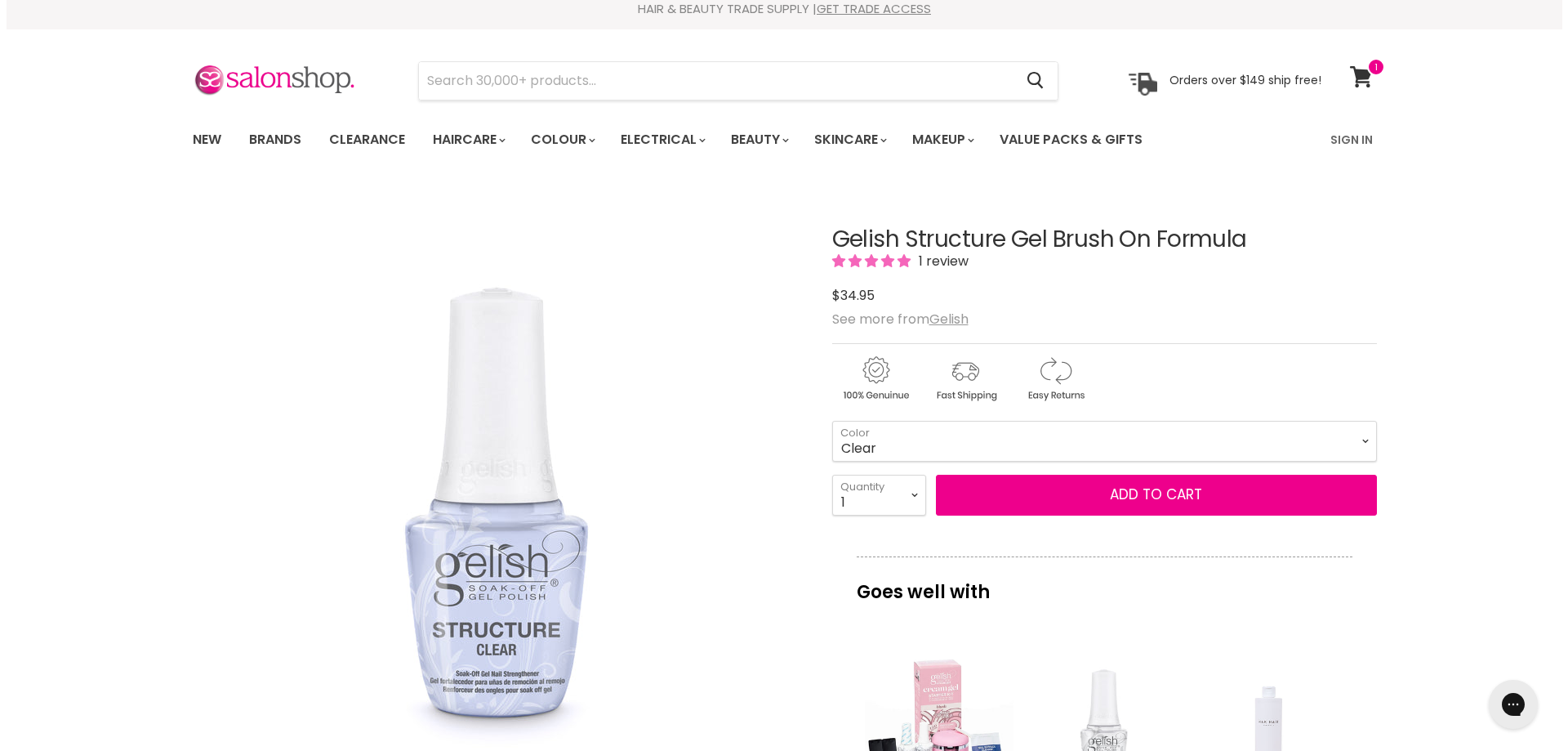
scroll to position [0, 0]
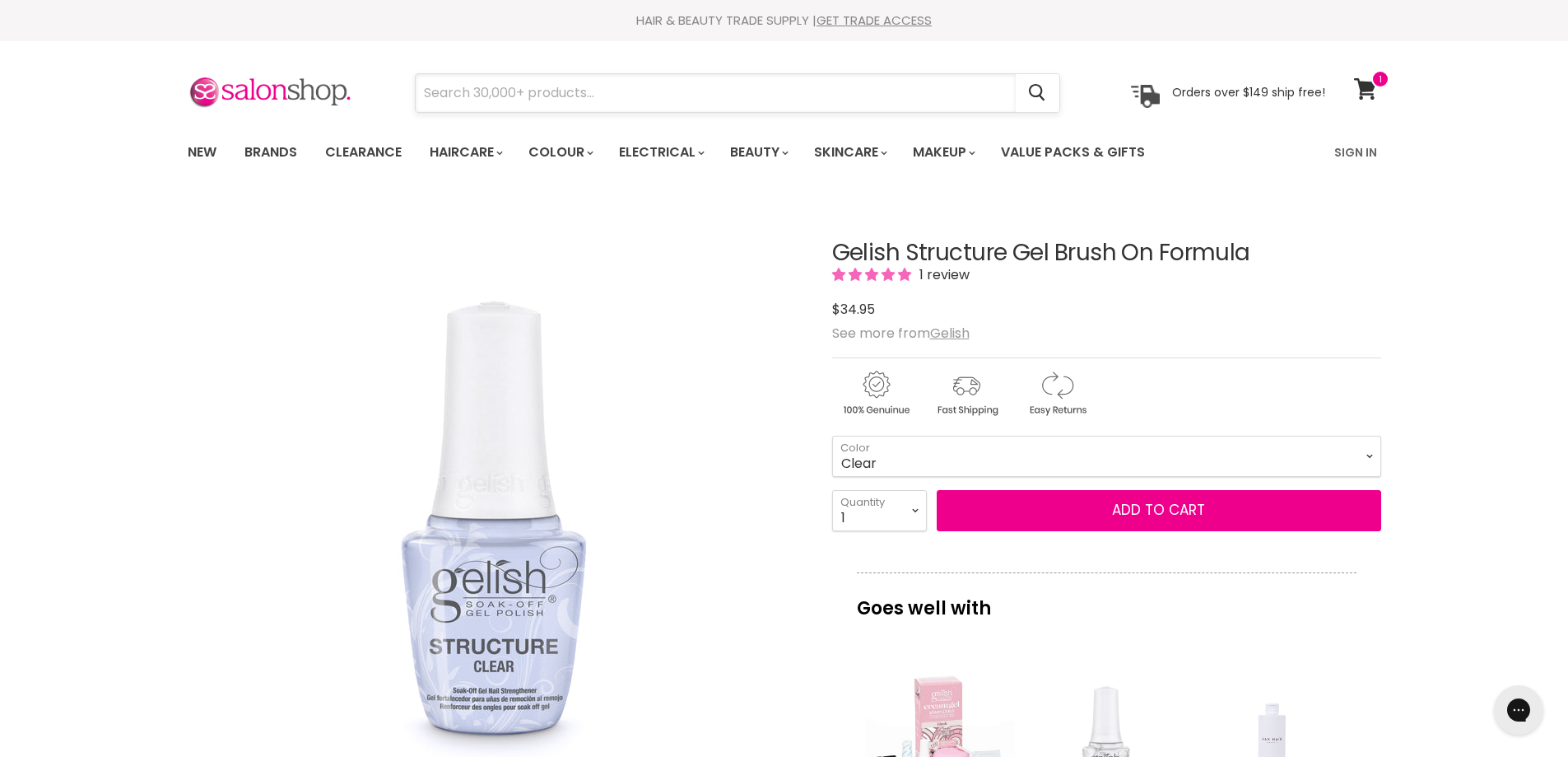
click at [768, 103] on input "Search" at bounding box center [716, 93] width 600 height 38
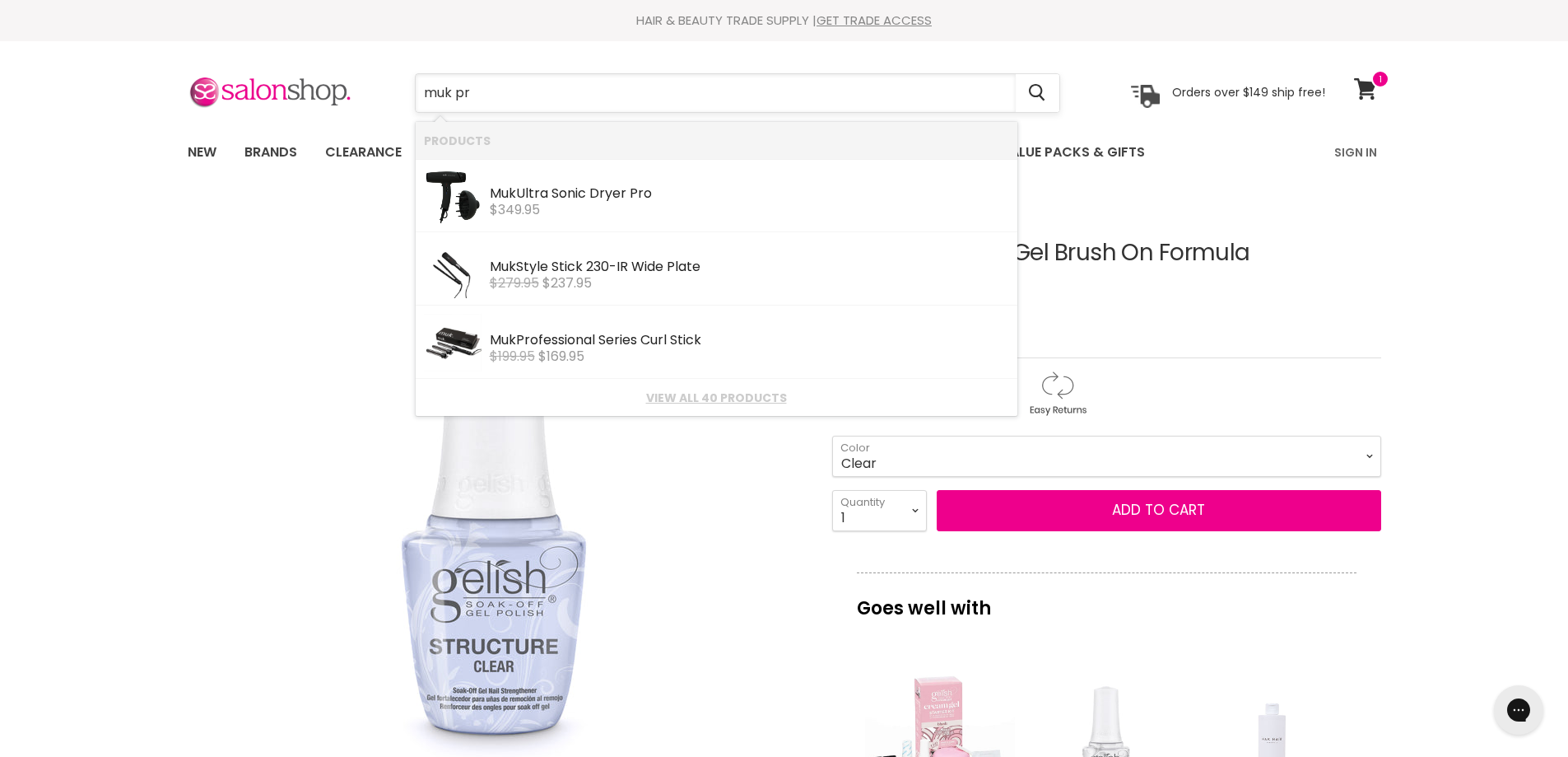
type input "muk pro"
click at [669, 264] on div "Muk Pro fessional Series Curl Stick" at bounding box center [749, 268] width 519 height 17
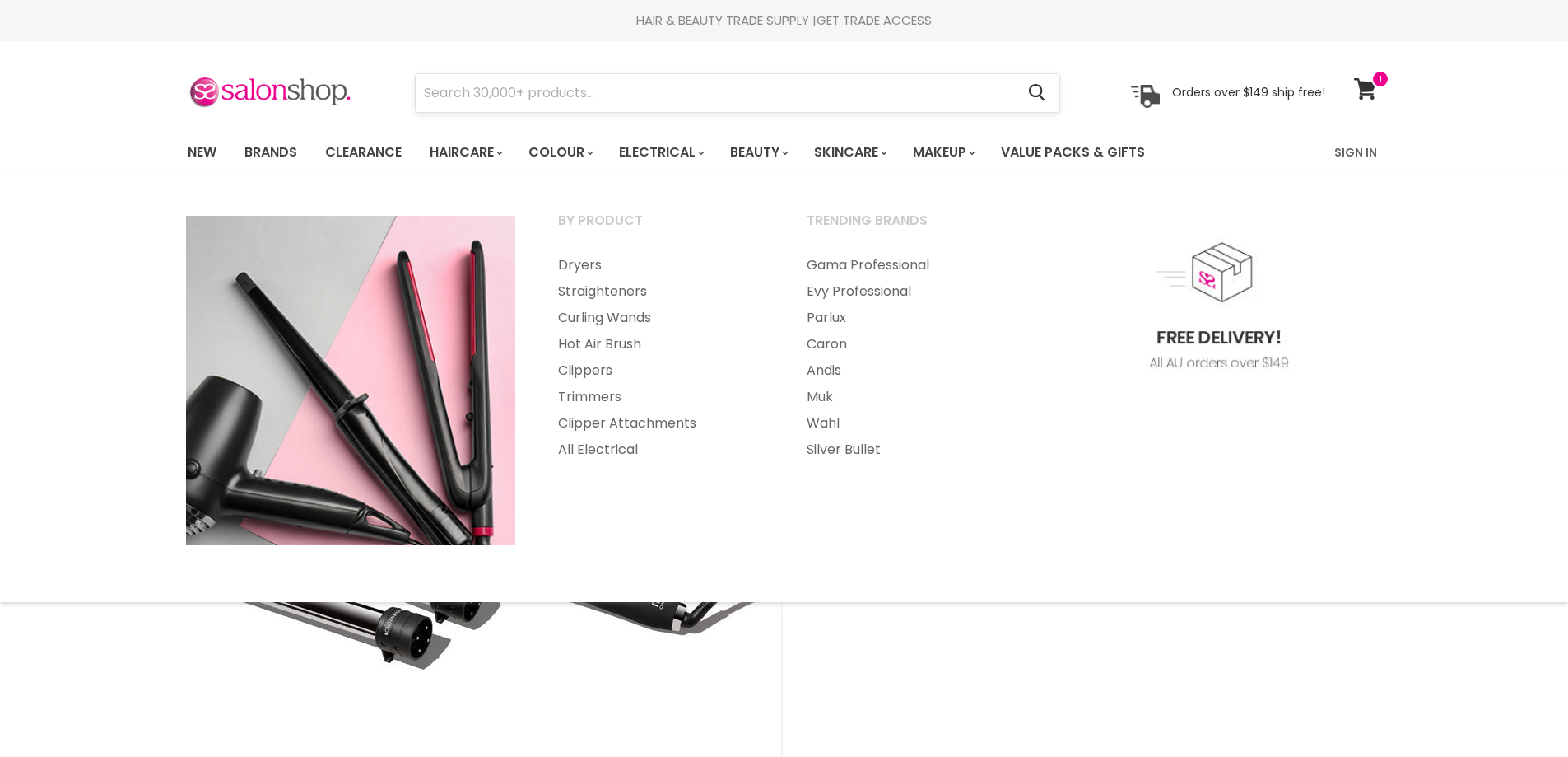
click at [622, 83] on input "Search" at bounding box center [716, 93] width 600 height 38
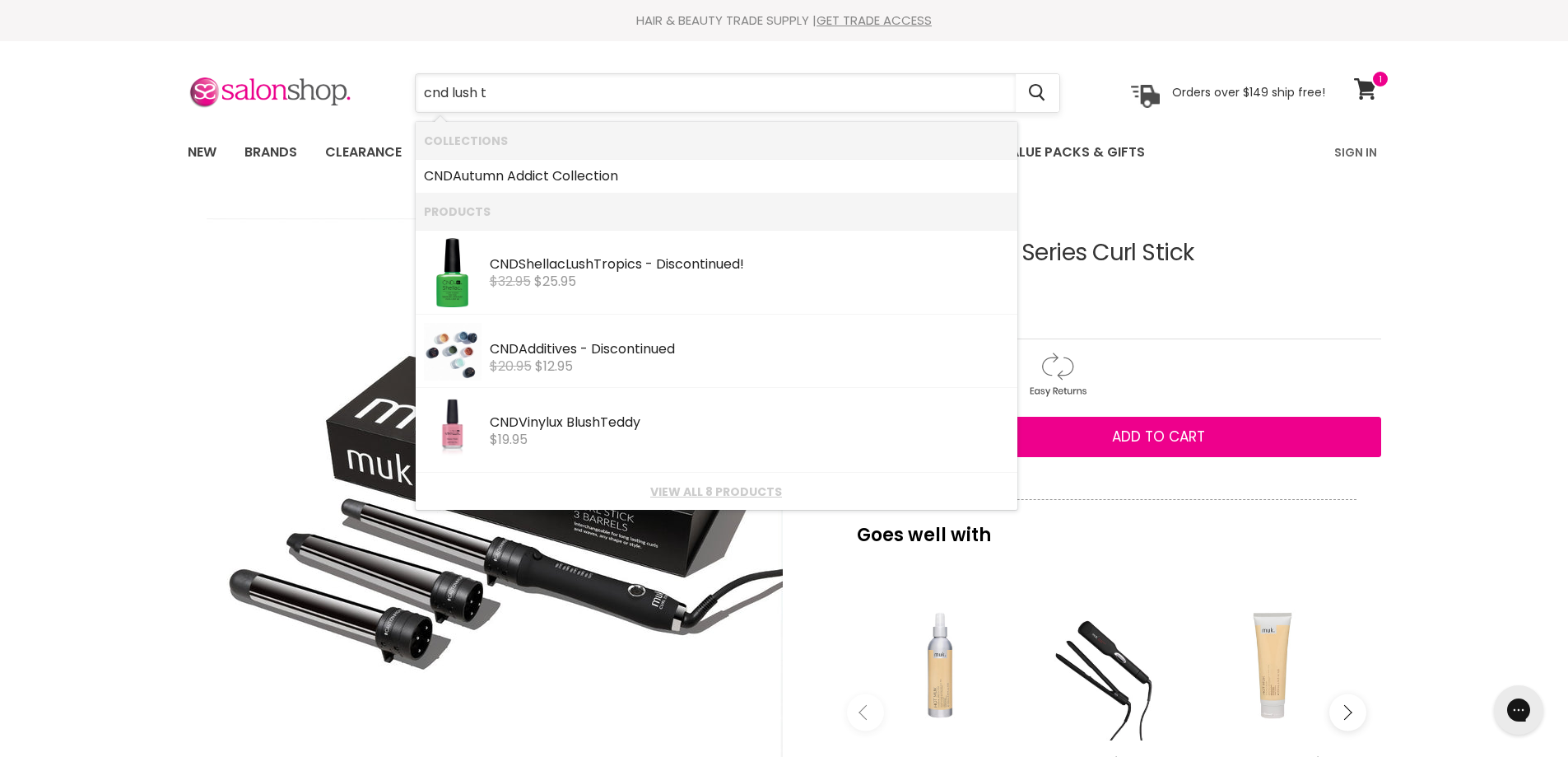
type input "cnd lush tr"
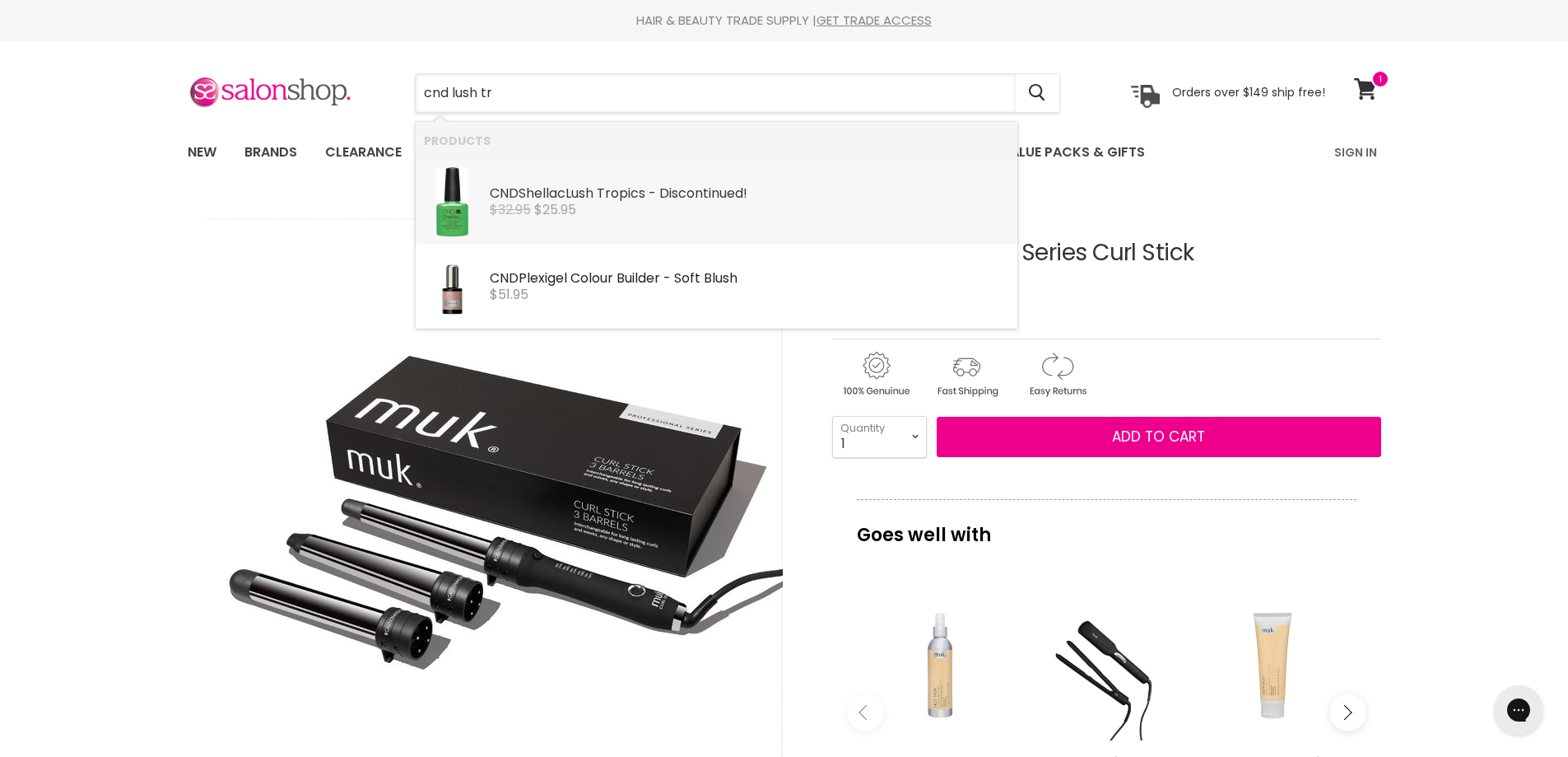
click at [619, 195] on div "CND Shellac Lush Tr opics - Discontinued!" at bounding box center [749, 195] width 519 height 17
